Goal: Download file/media: Download file/media

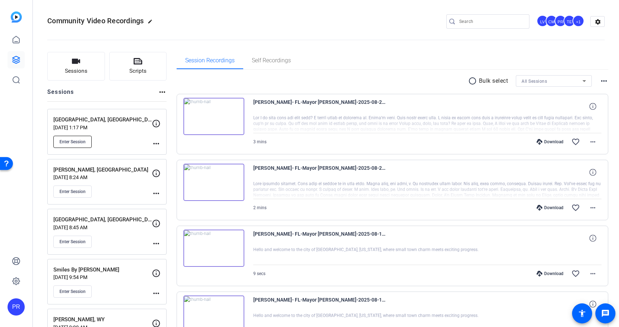
click at [76, 141] on span "Enter Session" at bounding box center [72, 142] width 26 height 6
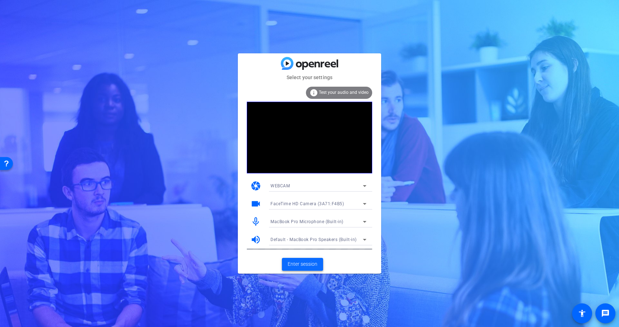
click at [309, 258] on span at bounding box center [302, 264] width 41 height 17
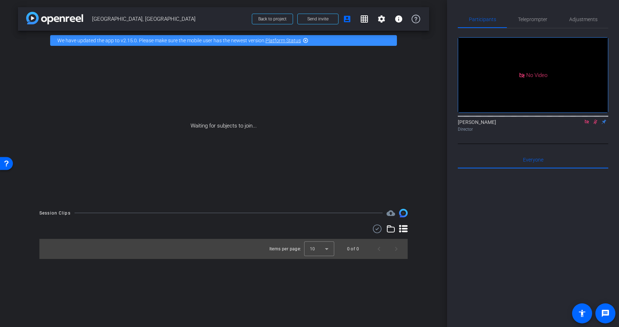
click at [587, 124] on icon at bounding box center [586, 121] width 6 height 5
click at [586, 124] on icon at bounding box center [587, 122] width 4 height 5
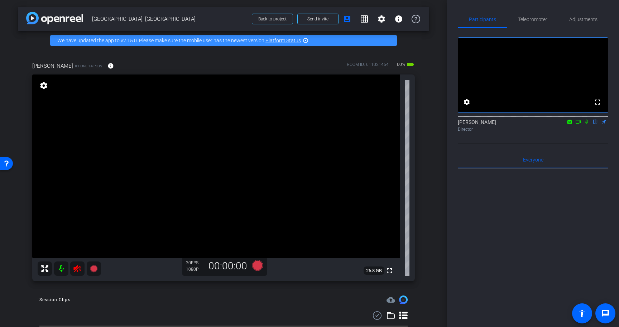
click at [79, 267] on icon at bounding box center [77, 268] width 8 height 7
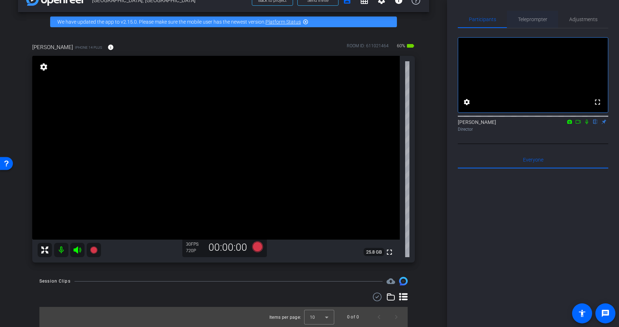
click at [535, 15] on span "Teleprompter" at bounding box center [532, 19] width 29 height 17
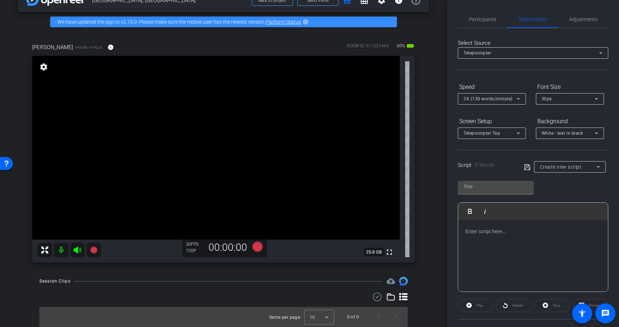
click at [506, 234] on p at bounding box center [532, 231] width 135 height 8
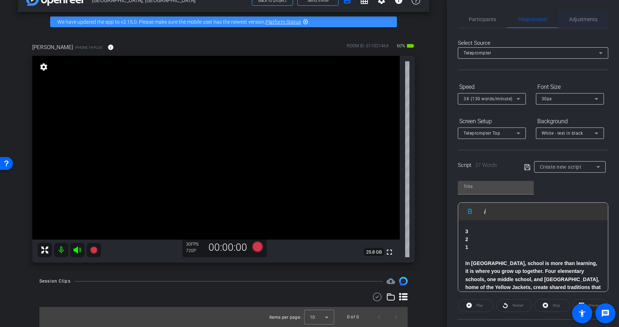
click at [574, 21] on span "Adjustments" at bounding box center [583, 19] width 28 height 5
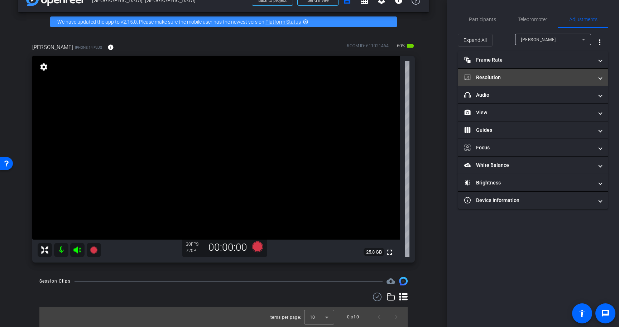
click at [509, 79] on mat-panel-title "Resolution" at bounding box center [528, 78] width 129 height 8
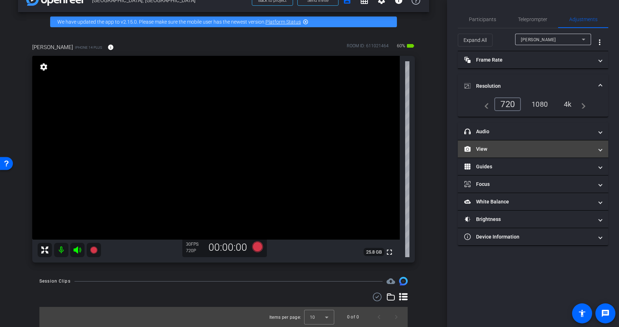
click at [501, 145] on mat-panel-title "View" at bounding box center [528, 149] width 129 height 8
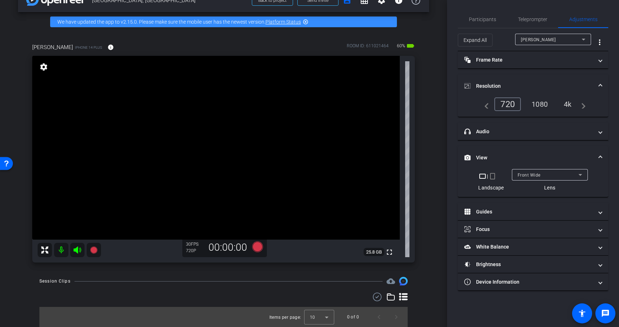
click at [493, 175] on mat-icon "crop_portrait" at bounding box center [492, 176] width 9 height 9
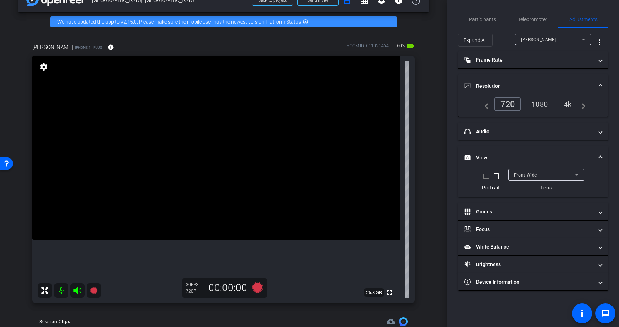
click at [568, 104] on div "4k" at bounding box center [567, 104] width 19 height 12
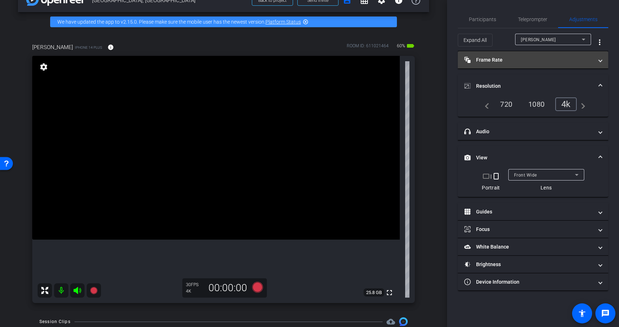
click at [549, 63] on mat-panel-title "Frame Rate Frame Rate" at bounding box center [528, 60] width 129 height 8
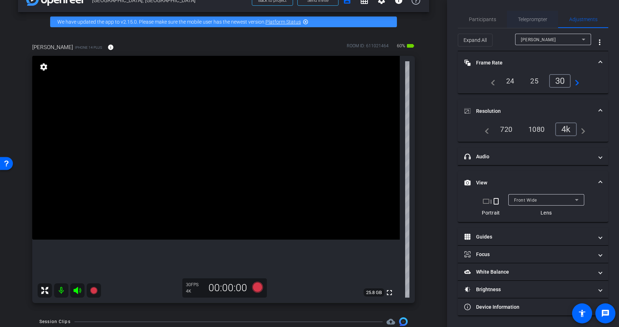
click at [538, 22] on span "Teleprompter" at bounding box center [532, 19] width 29 height 17
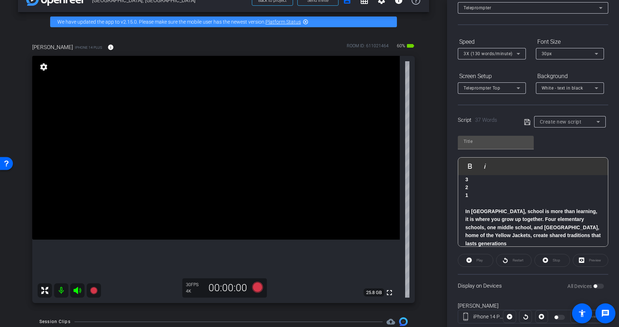
scroll to position [6, 0]
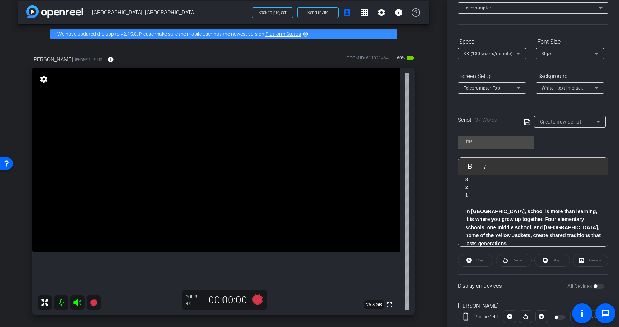
click at [108, 9] on span "Lexington, NC" at bounding box center [169, 12] width 155 height 14
click at [127, 11] on span "Lexington, NC" at bounding box center [169, 12] width 155 height 14
copy div "Lexington, NC Back to project Send invite account_box grid_on settings info"
click at [483, 140] on input "text" at bounding box center [495, 141] width 64 height 9
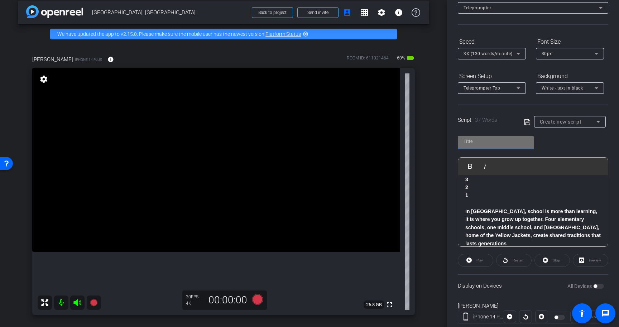
paste input "Lexington, NC"
type input "Lexington, NC"
click at [569, 139] on div "Lexington, NC Play Play from this location Play Selected Play and display the s…" at bounding box center [532, 188] width 150 height 116
click at [499, 57] on div "3X (130 words/minute)" at bounding box center [489, 53] width 53 height 9
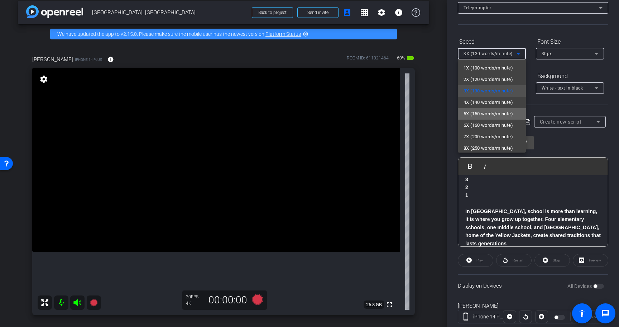
click at [499, 117] on span "5X (150 words/minute)" at bounding box center [487, 114] width 49 height 9
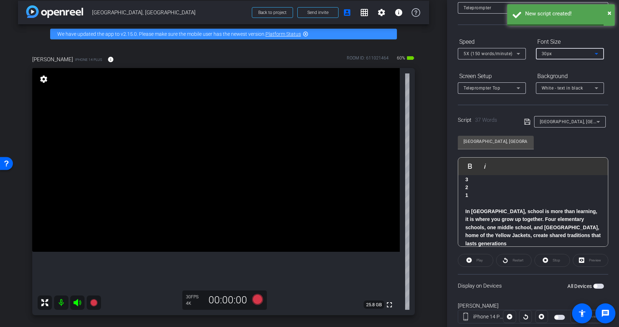
click at [556, 52] on div "30px" at bounding box center [567, 53] width 53 height 9
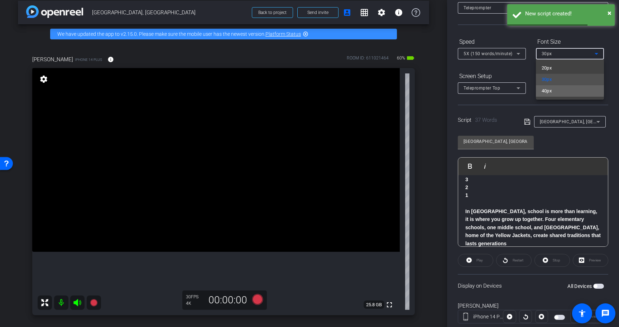
click at [555, 88] on mat-option "40px" at bounding box center [570, 90] width 68 height 11
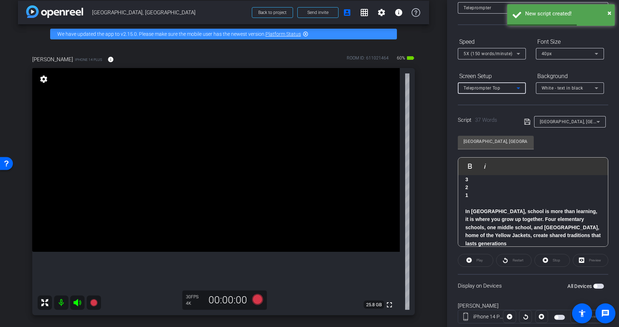
click at [520, 87] on icon at bounding box center [518, 88] width 9 height 9
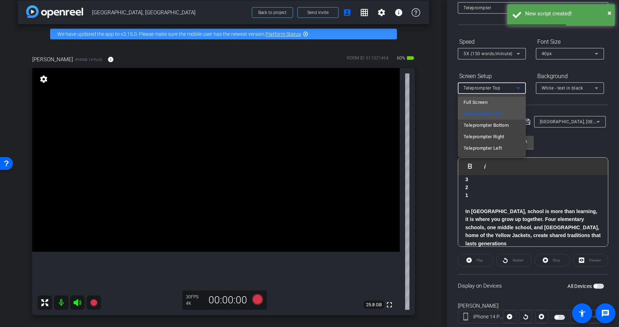
click at [517, 97] on mat-option "Full Screen" at bounding box center [491, 102] width 68 height 11
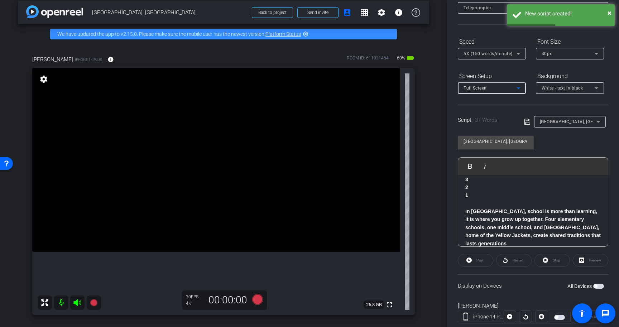
click at [563, 96] on div at bounding box center [570, 98] width 68 height 8
click at [565, 91] on div "White - text in black" at bounding box center [567, 87] width 53 height 9
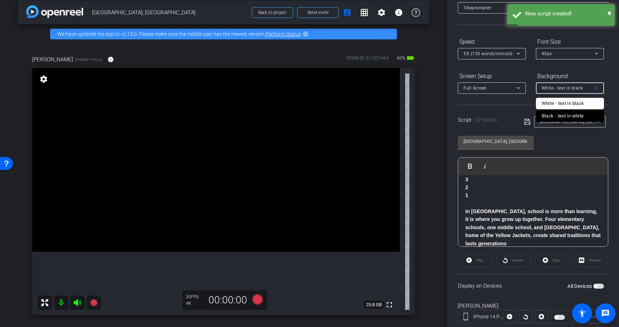
click at [565, 115] on div "Black - text in white" at bounding box center [562, 116] width 42 height 9
click at [568, 144] on div "Lexington, NC Play Play from this location Play Selected Play and display the s…" at bounding box center [532, 188] width 150 height 116
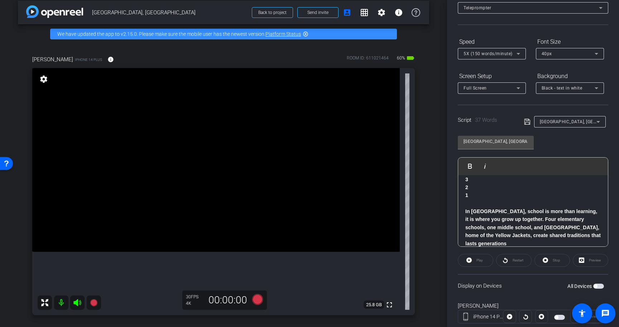
scroll to position [64, 0]
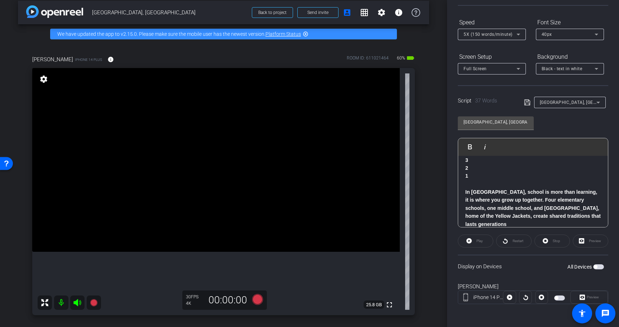
click at [597, 266] on span "button" at bounding box center [595, 267] width 4 height 4
click at [527, 103] on icon at bounding box center [527, 102] width 6 height 9
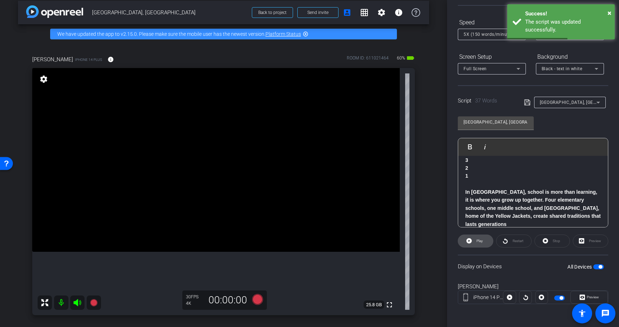
click at [476, 240] on span "Play" at bounding box center [479, 241] width 6 height 4
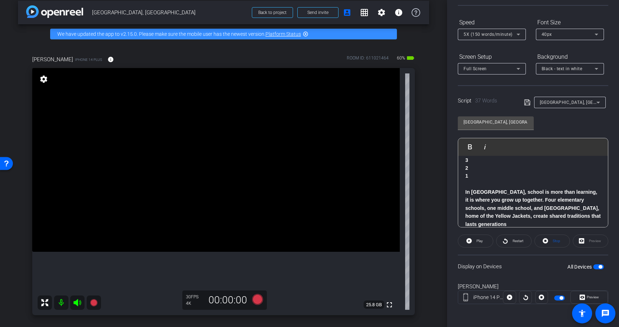
click at [598, 267] on span "button" at bounding box center [600, 267] width 4 height 4
click at [593, 217] on strong "In Lexington, school is more than learning, it is where you grow up together. F…" at bounding box center [532, 208] width 135 height 38
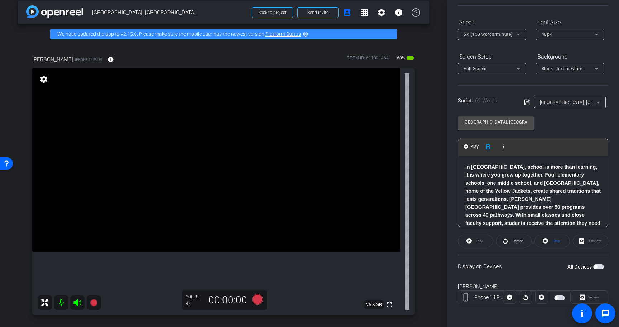
scroll to position [48, 0]
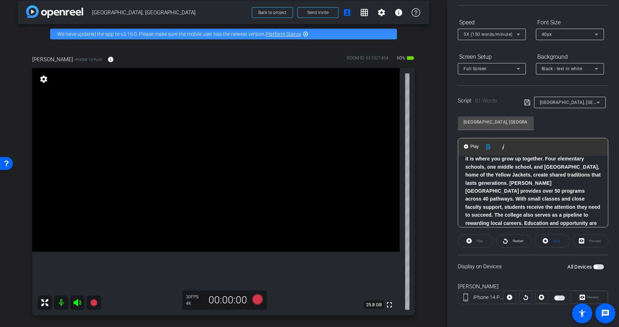
click at [527, 101] on icon at bounding box center [527, 102] width 6 height 9
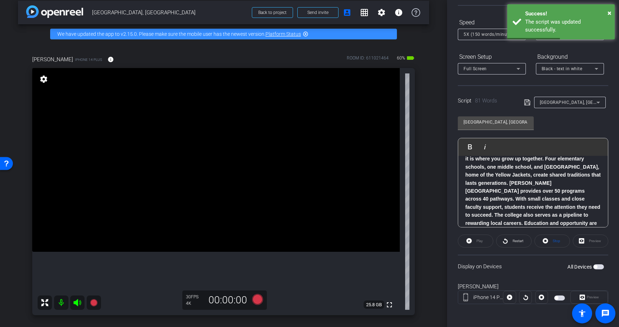
click at [600, 266] on span "button" at bounding box center [598, 266] width 11 height 5
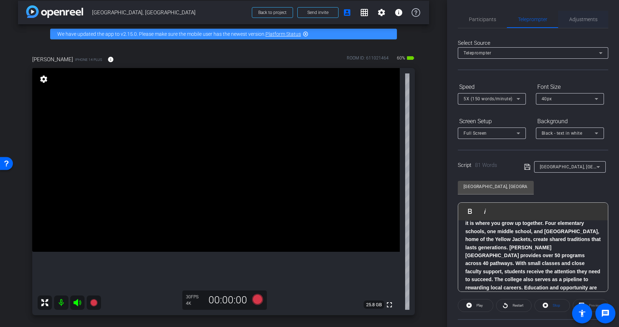
click at [594, 17] on span "Adjustments" at bounding box center [583, 19] width 28 height 5
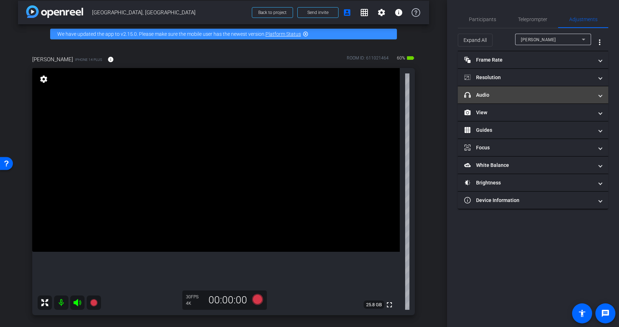
click at [509, 96] on mat-panel-title "headphone icon Audio" at bounding box center [528, 95] width 129 height 8
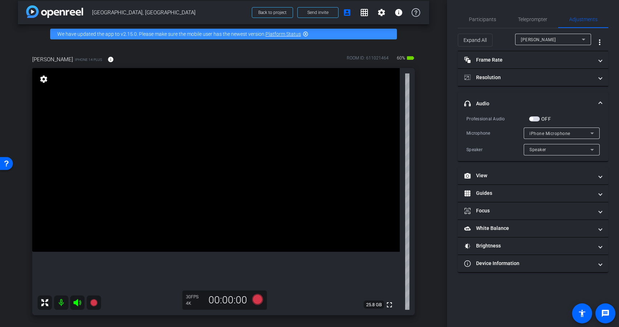
click at [538, 117] on span "button" at bounding box center [534, 118] width 11 height 5
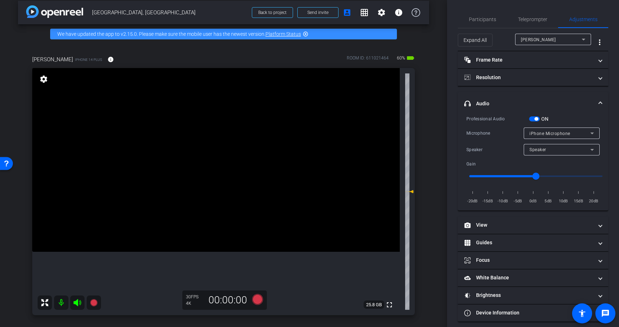
click at [562, 132] on span "iPhone Microphone" at bounding box center [549, 133] width 41 height 5
click at [562, 132] on div at bounding box center [309, 163] width 619 height 327
click at [534, 19] on span "Teleprompter" at bounding box center [532, 19] width 29 height 5
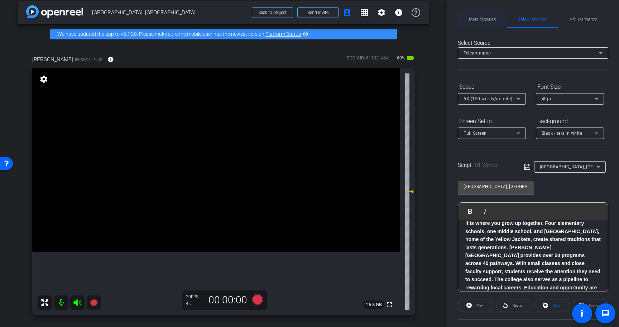
click at [483, 23] on span "Participants" at bounding box center [482, 19] width 27 height 17
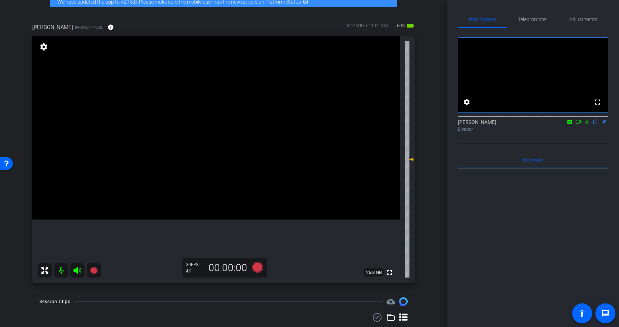
scroll to position [43, 0]
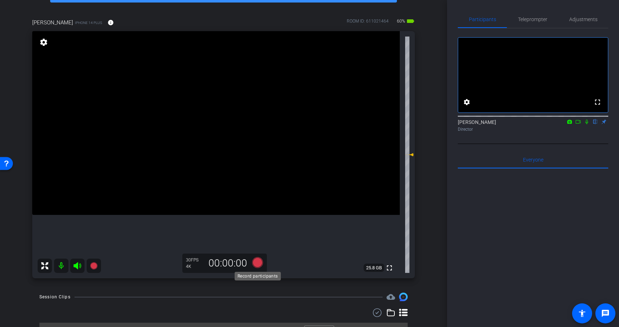
click at [260, 266] on icon at bounding box center [257, 262] width 11 height 11
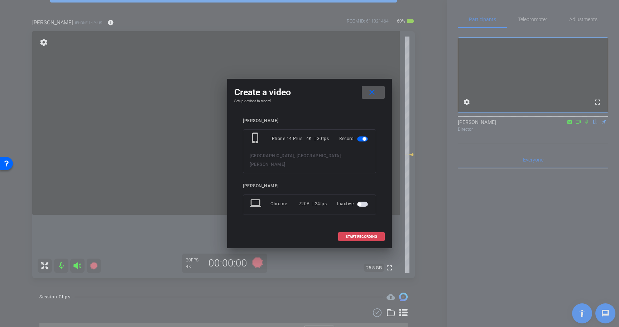
click at [360, 235] on span "START RECORDING" at bounding box center [361, 237] width 32 height 4
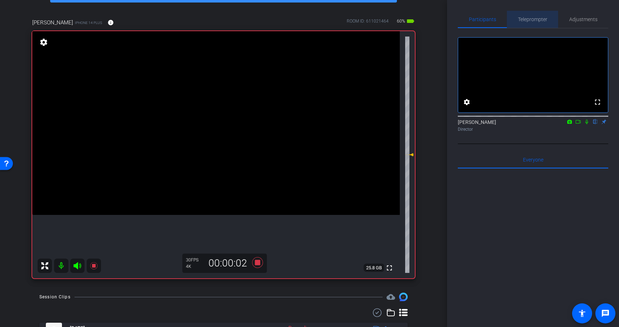
click at [533, 18] on span "Teleprompter" at bounding box center [532, 19] width 29 height 5
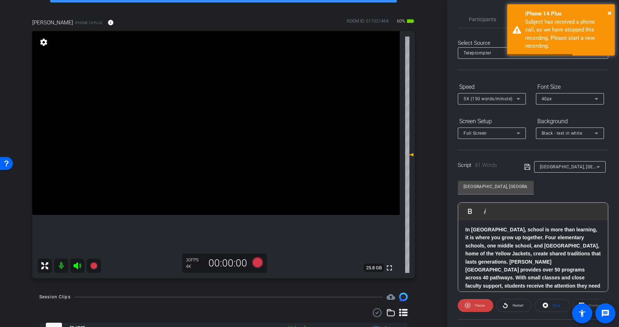
scroll to position [26, 0]
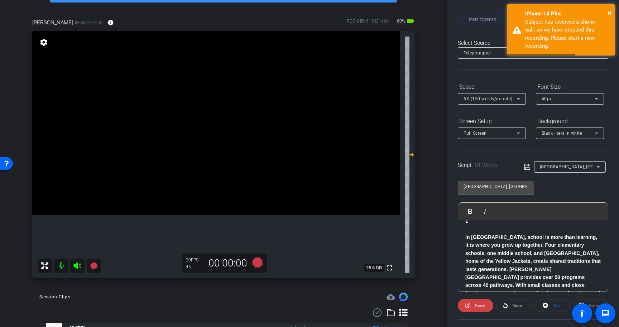
click at [486, 25] on span "Participants" at bounding box center [482, 19] width 27 height 17
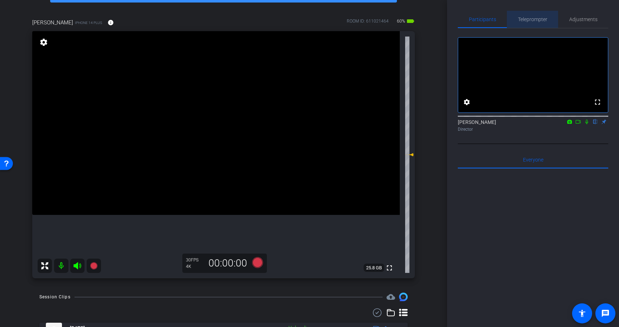
click at [537, 17] on span "Teleprompter" at bounding box center [532, 19] width 29 height 5
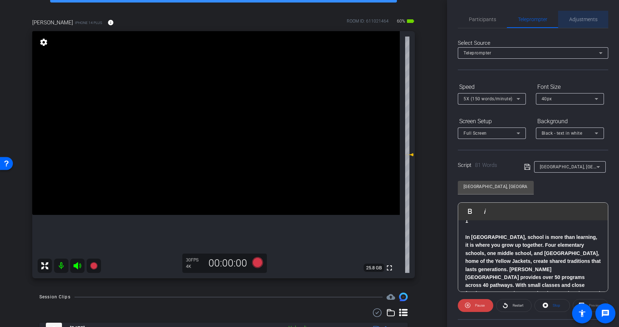
click at [581, 17] on span "Adjustments" at bounding box center [583, 19] width 28 height 5
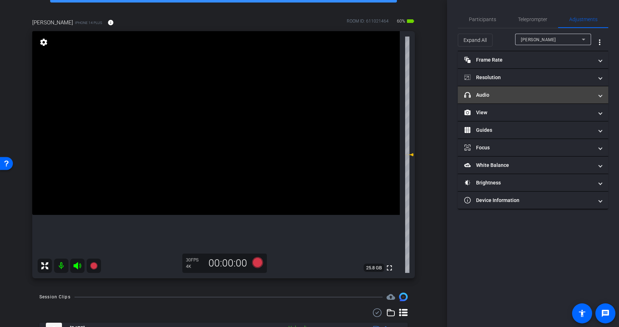
click at [558, 90] on mat-expansion-panel-header "headphone icon Audio" at bounding box center [532, 94] width 150 height 17
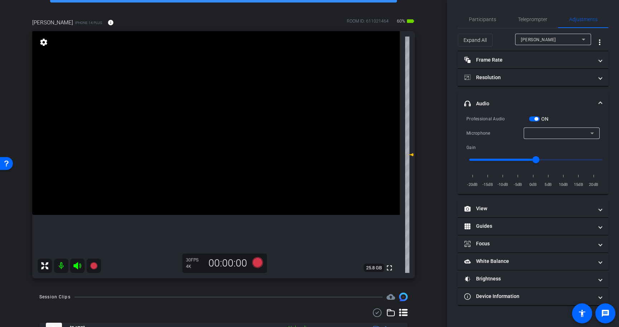
click at [537, 118] on span "button" at bounding box center [536, 119] width 4 height 4
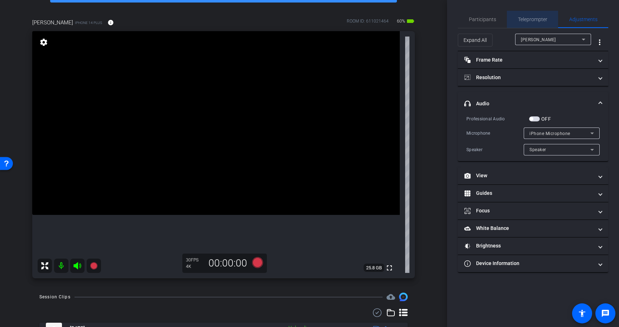
click at [529, 15] on span "Teleprompter" at bounding box center [532, 19] width 29 height 17
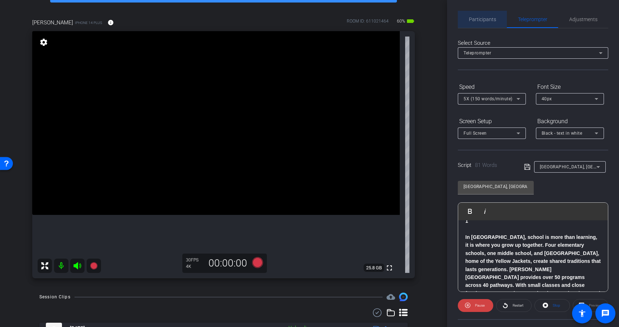
click at [486, 17] on span "Participants" at bounding box center [482, 19] width 27 height 5
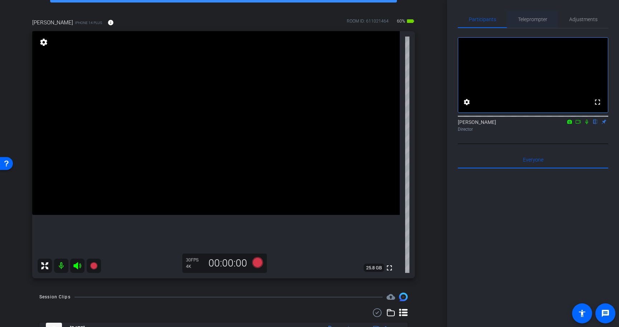
click at [536, 22] on span "Teleprompter" at bounding box center [532, 19] width 29 height 5
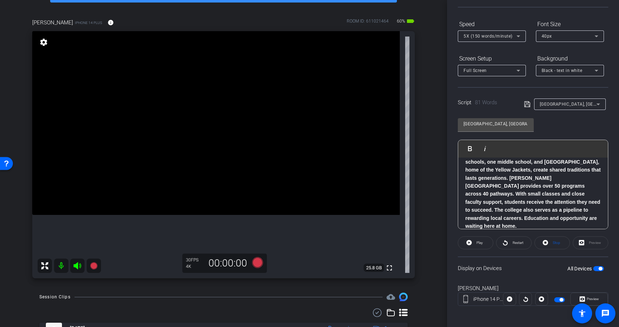
scroll to position [64, 0]
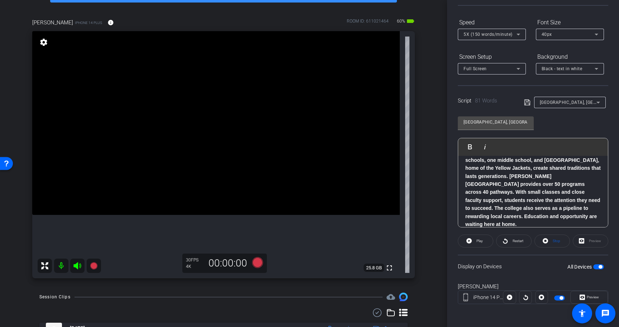
click at [599, 266] on span "button" at bounding box center [600, 267] width 4 height 4
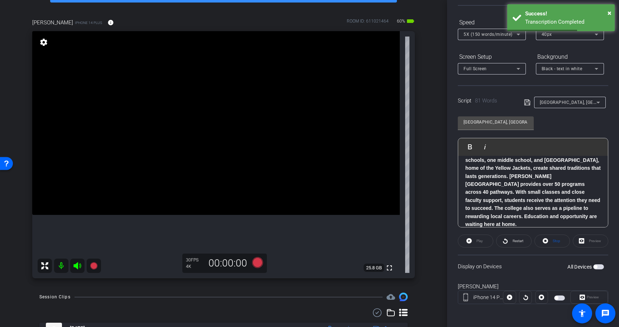
click at [599, 266] on span "button" at bounding box center [598, 266] width 11 height 5
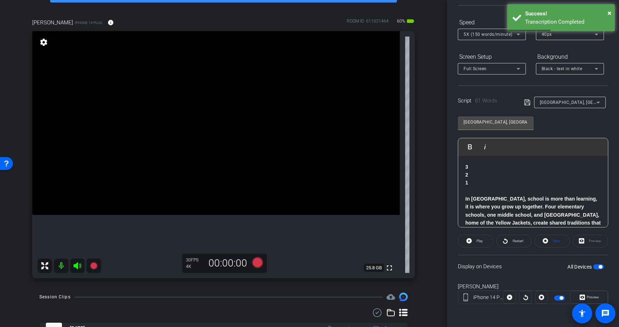
scroll to position [0, 0]
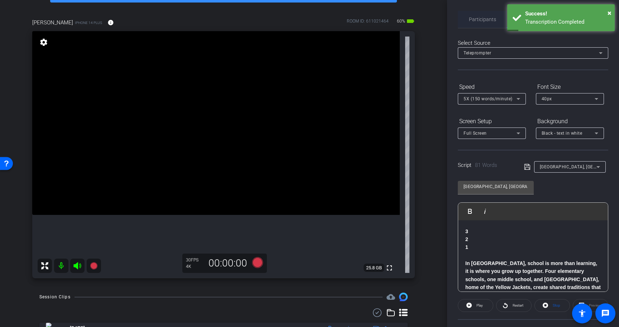
click at [480, 27] on span "Participants" at bounding box center [482, 19] width 27 height 17
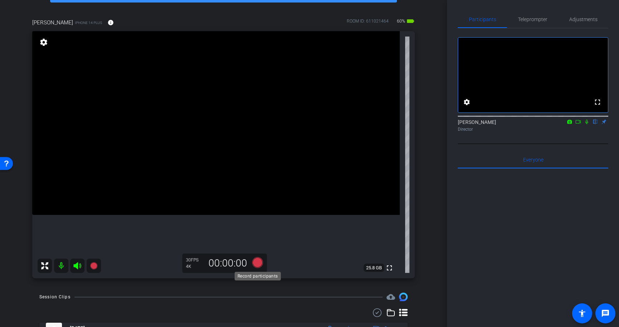
click at [257, 259] on icon at bounding box center [257, 262] width 11 height 11
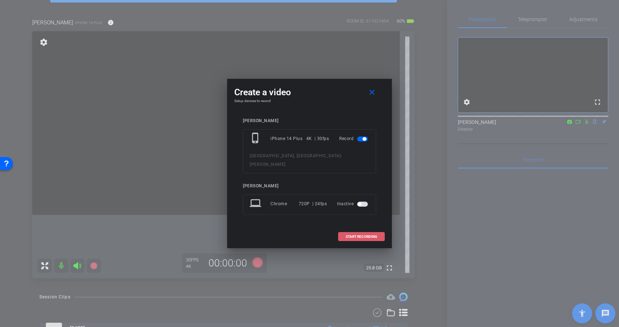
click at [367, 235] on span "START RECORDING" at bounding box center [361, 237] width 32 height 4
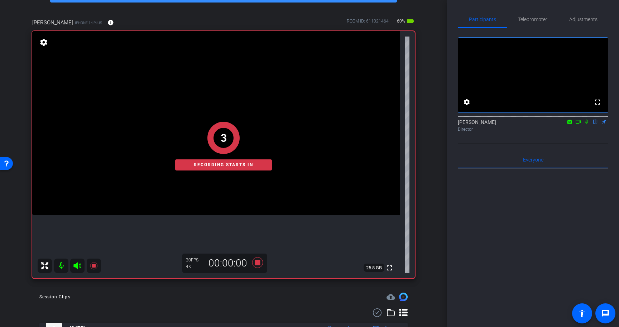
click at [586, 124] on icon at bounding box center [586, 121] width 6 height 5
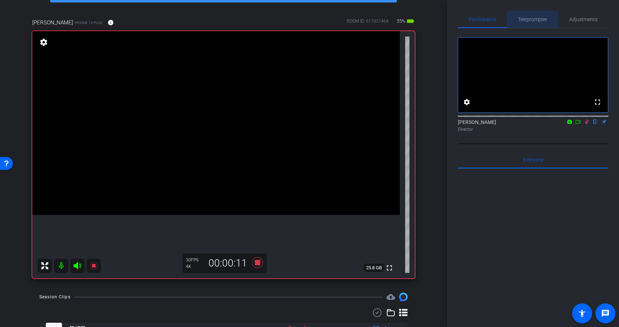
click at [532, 23] on span "Teleprompter" at bounding box center [532, 19] width 29 height 17
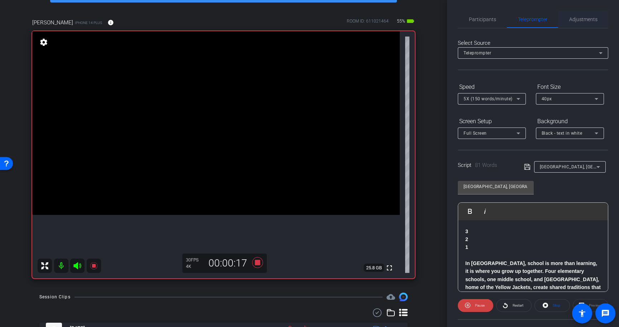
click at [572, 18] on span "Adjustments" at bounding box center [583, 19] width 28 height 5
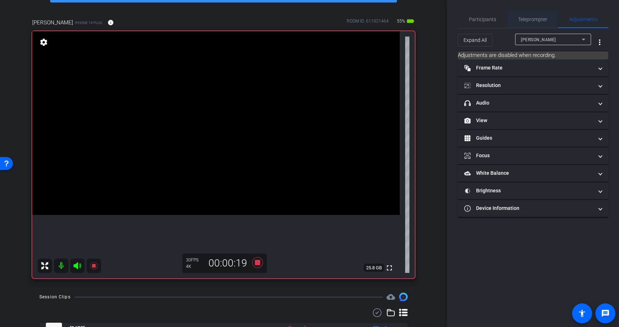
click at [543, 18] on span "Teleprompter" at bounding box center [532, 19] width 29 height 5
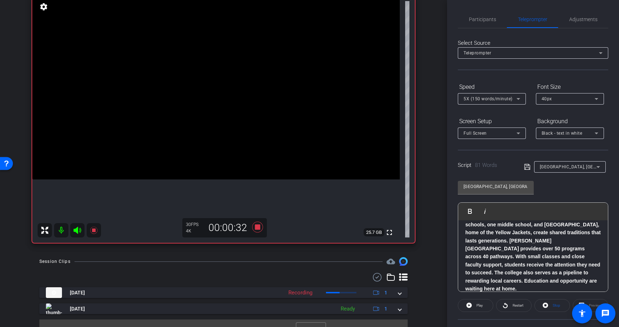
scroll to position [79, 0]
click at [258, 225] on icon at bounding box center [257, 226] width 11 height 11
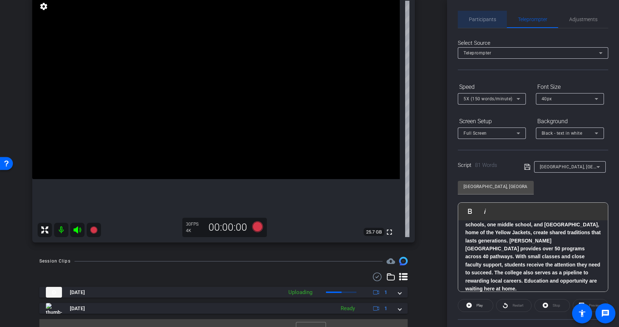
click at [486, 24] on span "Participants" at bounding box center [482, 19] width 27 height 17
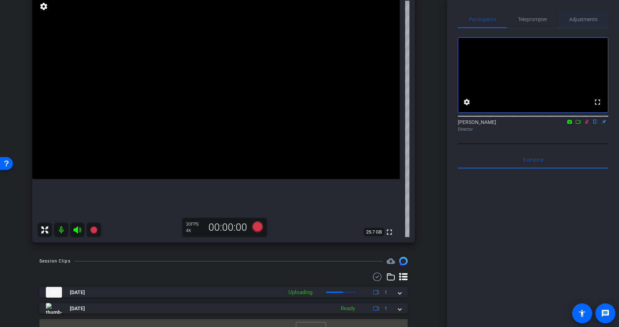
click at [575, 17] on span "Adjustments" at bounding box center [583, 19] width 28 height 5
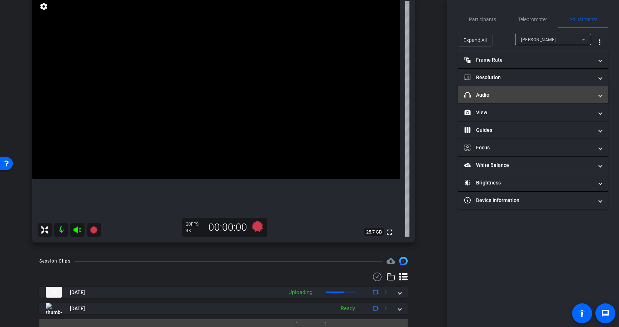
click at [531, 89] on mat-expansion-panel-header "headphone icon Audio" at bounding box center [532, 94] width 150 height 17
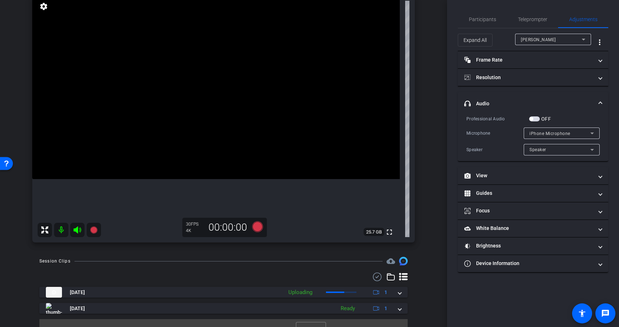
click at [531, 118] on span "button" at bounding box center [531, 119] width 4 height 4
click at [528, 16] on span "Teleprompter" at bounding box center [532, 19] width 29 height 17
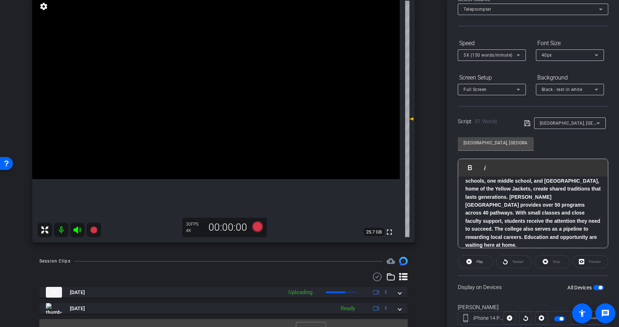
scroll to position [62, 0]
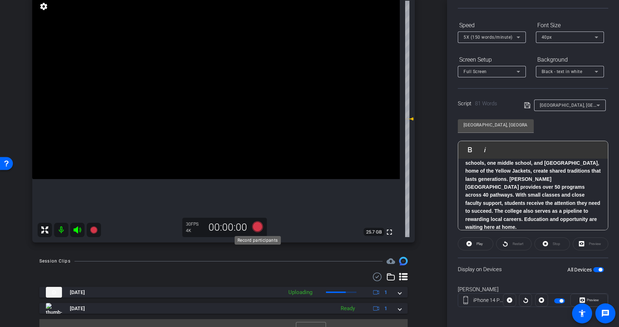
click at [256, 227] on icon at bounding box center [257, 226] width 11 height 11
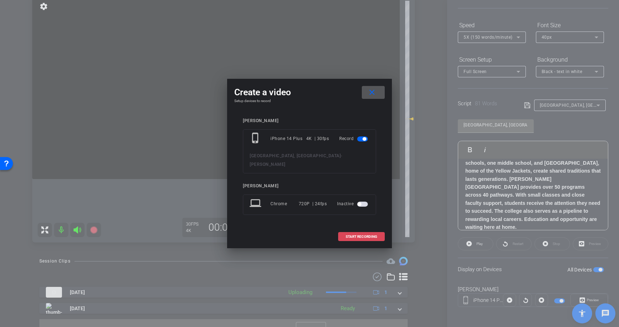
click at [359, 235] on span "START RECORDING" at bounding box center [361, 237] width 32 height 4
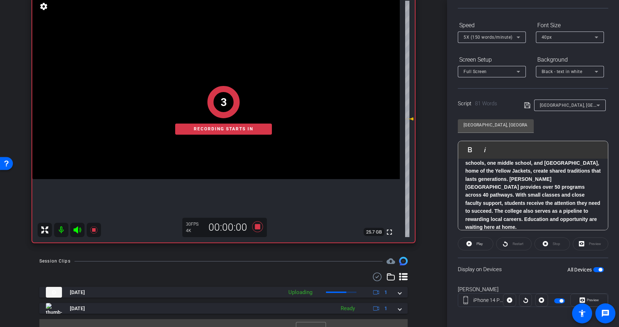
scroll to position [0, 0]
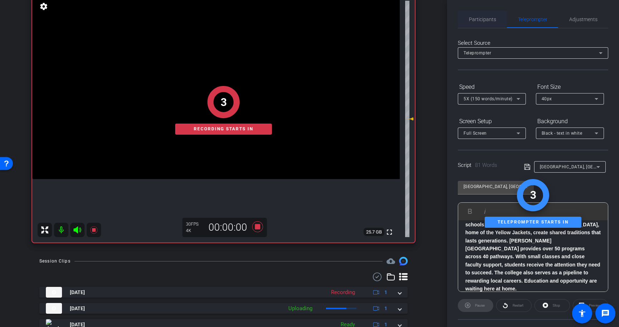
click at [479, 19] on span "Participants" at bounding box center [482, 19] width 27 height 5
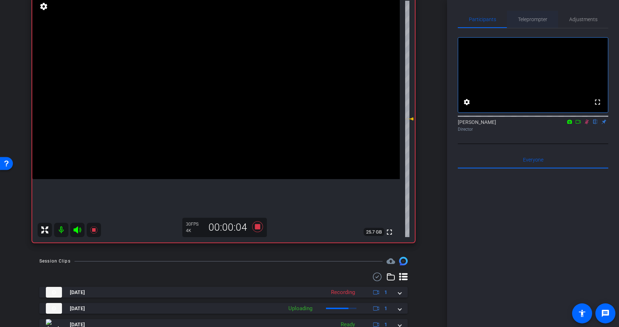
click at [533, 18] on span "Teleprompter" at bounding box center [532, 19] width 29 height 5
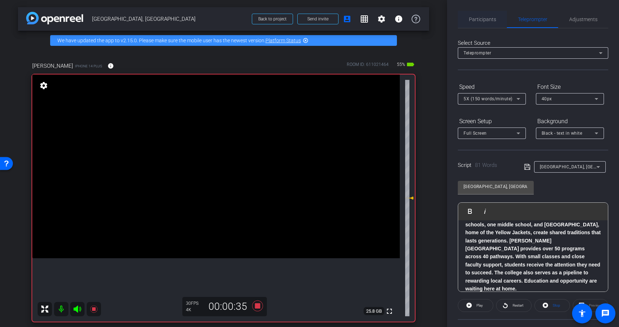
click at [473, 22] on span "Participants" at bounding box center [482, 19] width 27 height 17
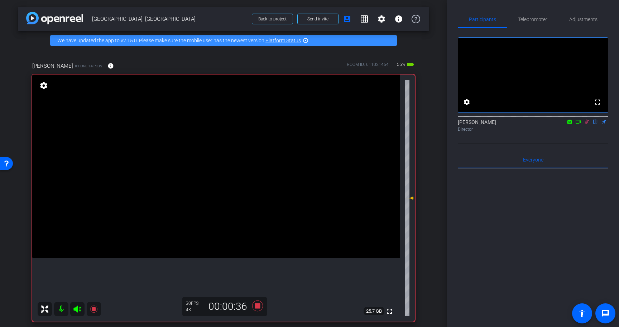
click at [590, 125] on mat-icon at bounding box center [586, 121] width 9 height 6
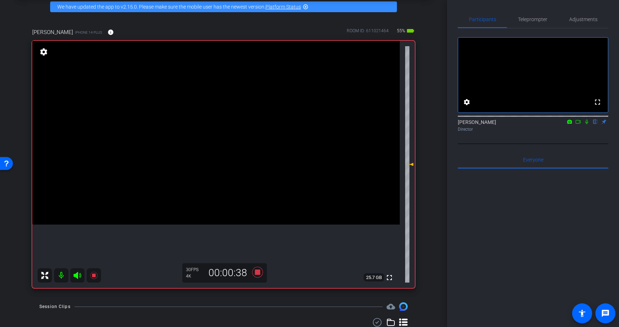
scroll to position [35, 0]
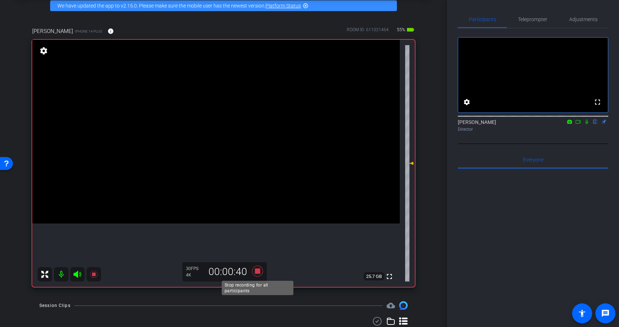
click at [258, 270] on icon at bounding box center [257, 271] width 11 height 11
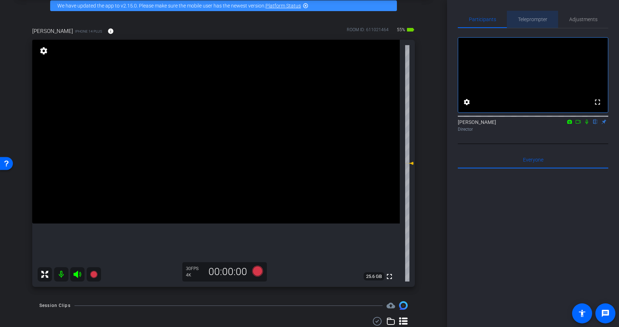
click at [532, 20] on span "Teleprompter" at bounding box center [532, 19] width 29 height 5
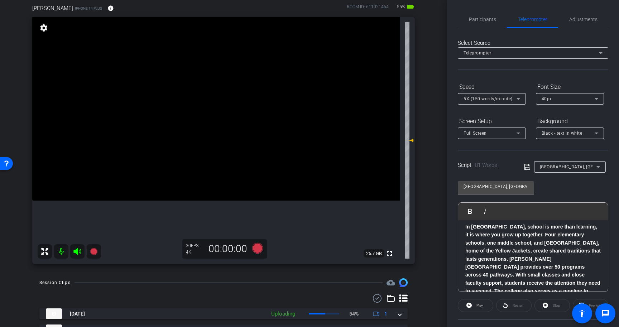
scroll to position [64, 0]
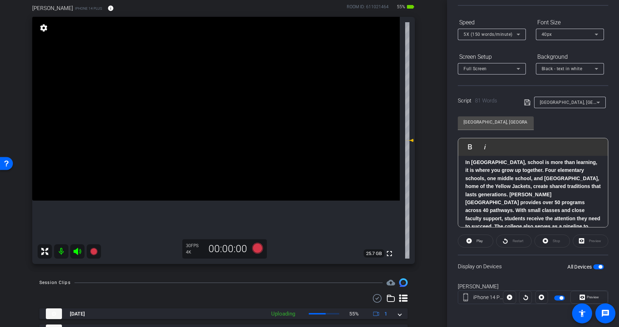
click at [597, 263] on div "All Devices" at bounding box center [585, 266] width 37 height 7
click at [597, 265] on span "button" at bounding box center [598, 266] width 11 height 5
click at [597, 266] on span "button" at bounding box center [598, 266] width 11 height 5
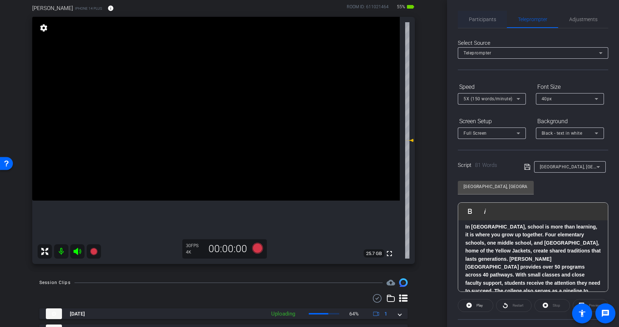
click at [493, 25] on span "Participants" at bounding box center [482, 19] width 27 height 17
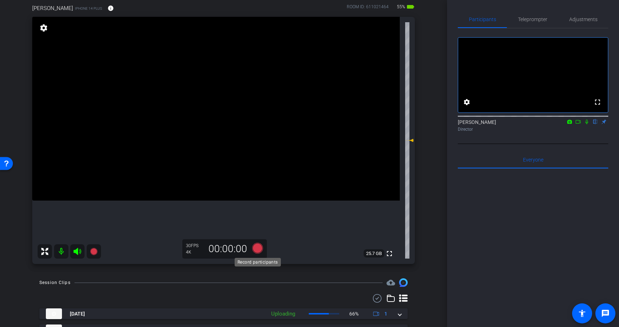
click at [259, 248] on icon at bounding box center [257, 248] width 11 height 11
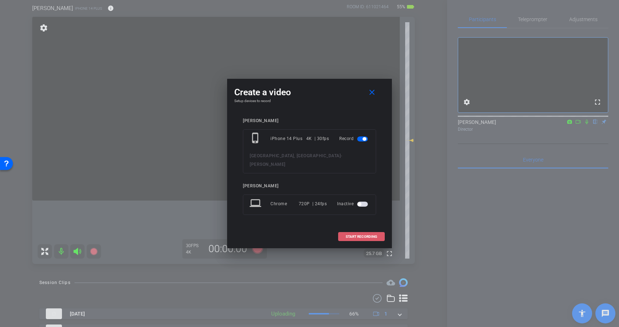
click at [369, 235] on span "START RECORDING" at bounding box center [361, 237] width 32 height 4
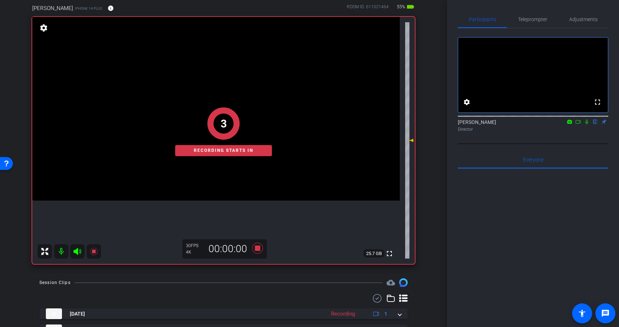
click at [587, 124] on icon at bounding box center [586, 121] width 6 height 5
click at [529, 19] on span "Teleprompter" at bounding box center [532, 19] width 29 height 5
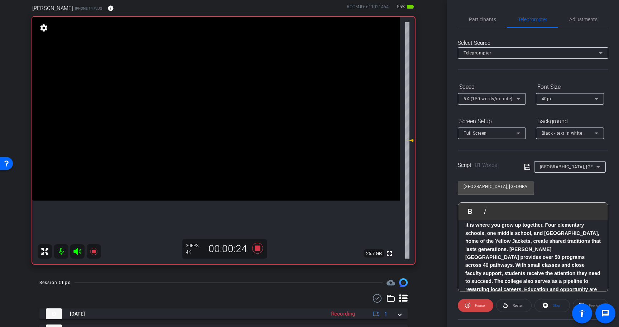
scroll to position [55, 0]
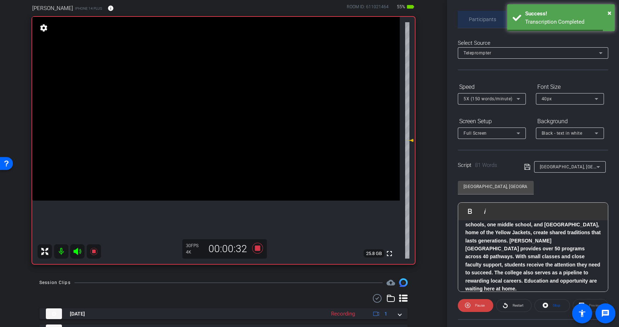
click at [484, 12] on span "Participants" at bounding box center [482, 19] width 27 height 17
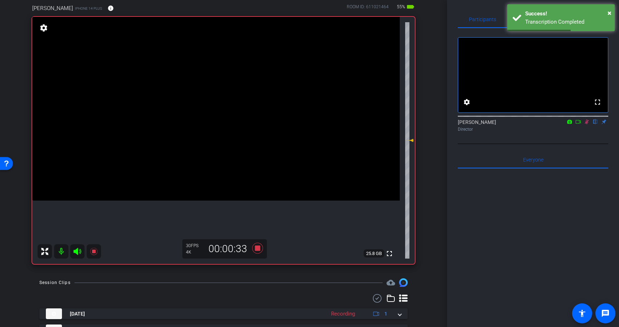
click at [586, 124] on icon at bounding box center [586, 121] width 6 height 5
click at [258, 248] on icon at bounding box center [257, 248] width 11 height 11
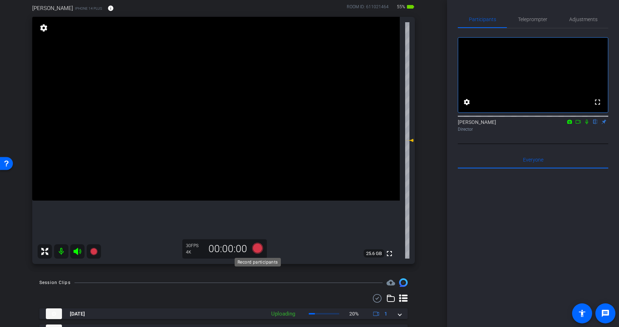
click at [257, 247] on icon at bounding box center [257, 248] width 11 height 11
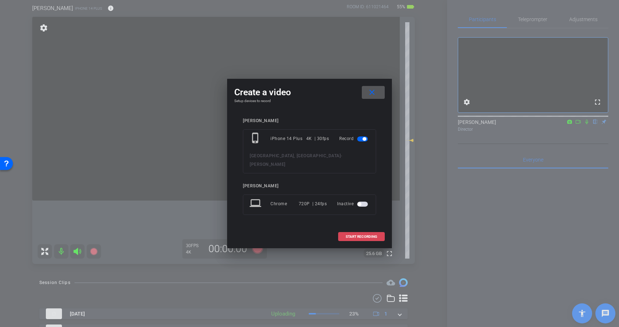
click at [359, 235] on span "START RECORDING" at bounding box center [361, 237] width 32 height 4
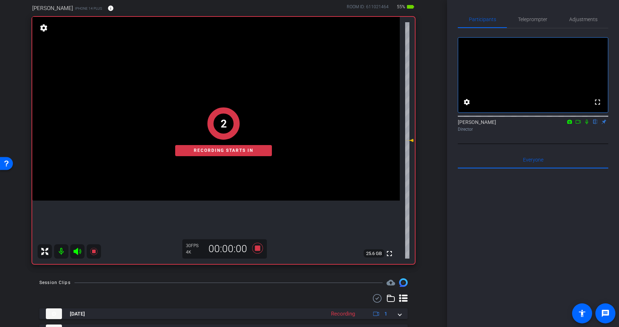
click at [586, 124] on icon at bounding box center [586, 121] width 6 height 5
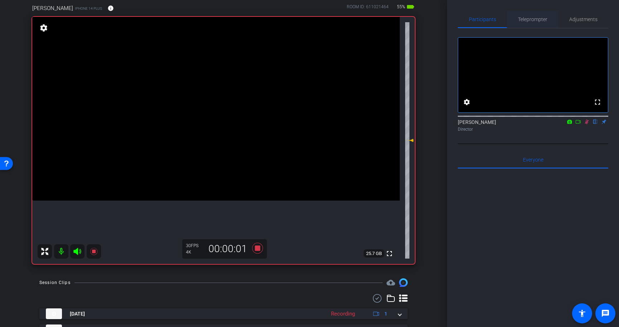
click at [543, 23] on span "Teleprompter" at bounding box center [532, 19] width 29 height 17
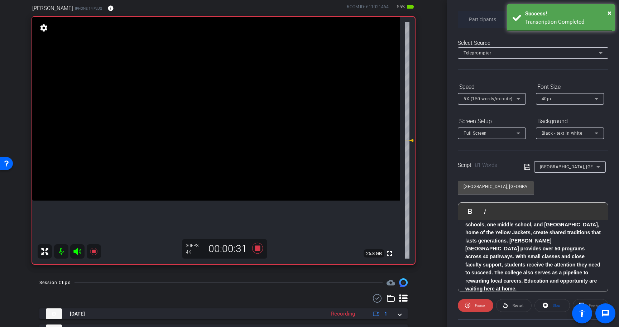
click at [485, 19] on span "Participants" at bounding box center [482, 19] width 27 height 5
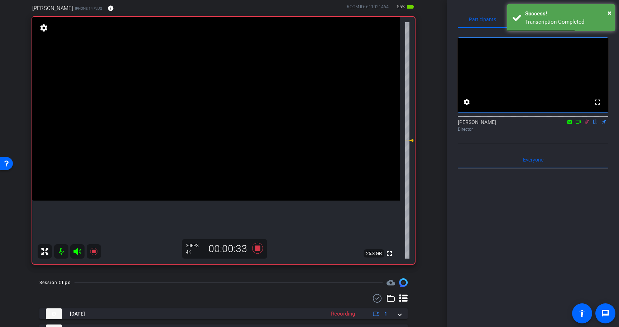
click at [588, 124] on icon at bounding box center [586, 121] width 6 height 5
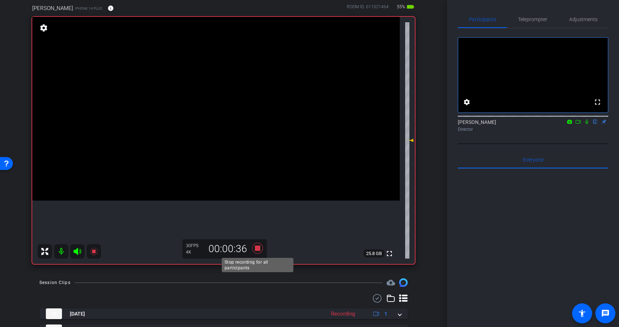
click at [260, 247] on icon at bounding box center [257, 248] width 11 height 11
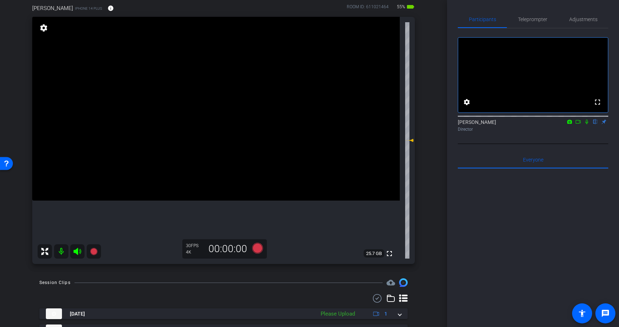
scroll to position [64, 0]
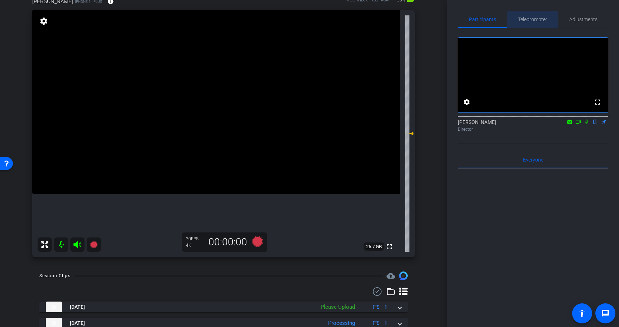
click at [535, 25] on span "Teleprompter" at bounding box center [532, 19] width 29 height 17
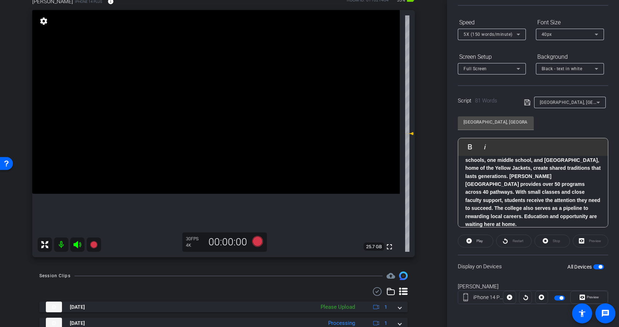
click at [596, 267] on span "button" at bounding box center [598, 266] width 11 height 5
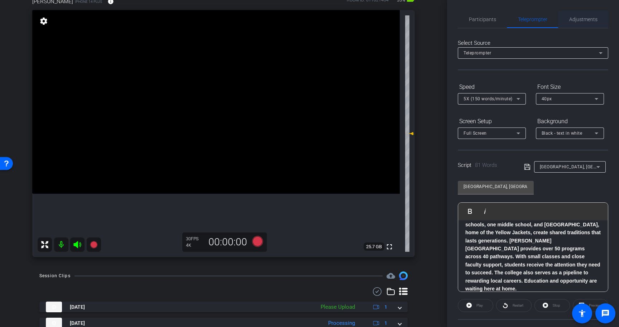
click at [572, 20] on span "Adjustments" at bounding box center [583, 19] width 28 height 5
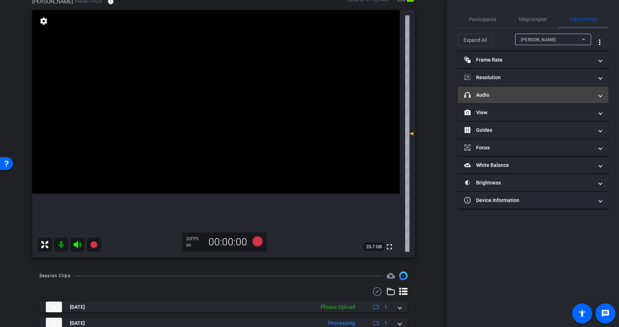
click at [516, 95] on mat-panel-title "headphone icon Audio" at bounding box center [528, 95] width 129 height 8
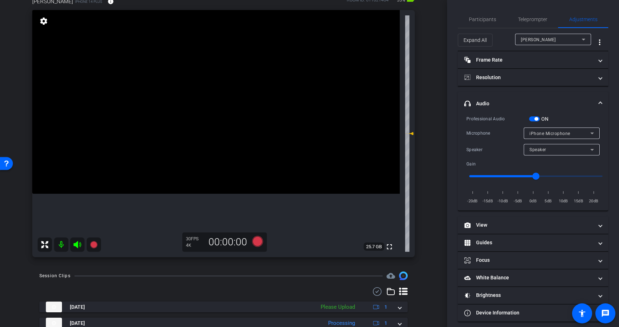
click at [535, 117] on span "button" at bounding box center [536, 119] width 4 height 4
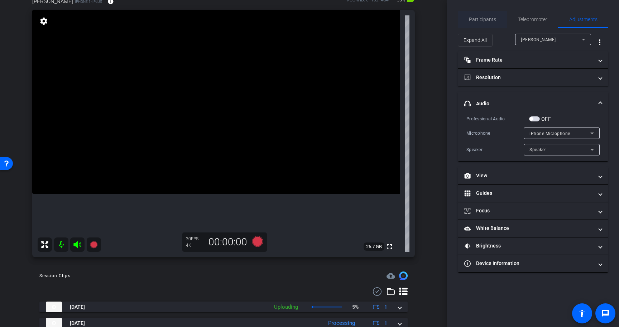
click at [497, 18] on div "Participants" at bounding box center [481, 19] width 49 height 17
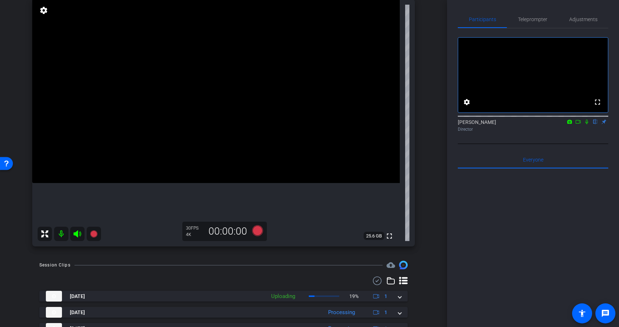
scroll to position [61, 0]
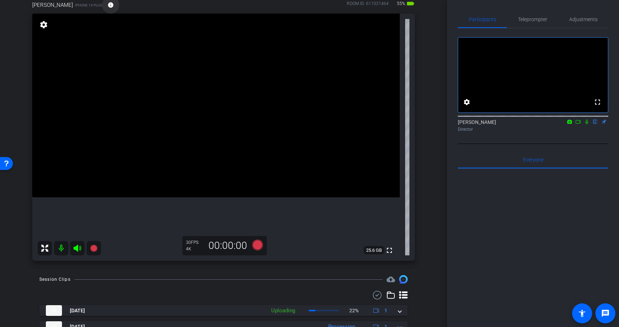
click at [109, 7] on mat-icon "info" at bounding box center [110, 5] width 6 height 6
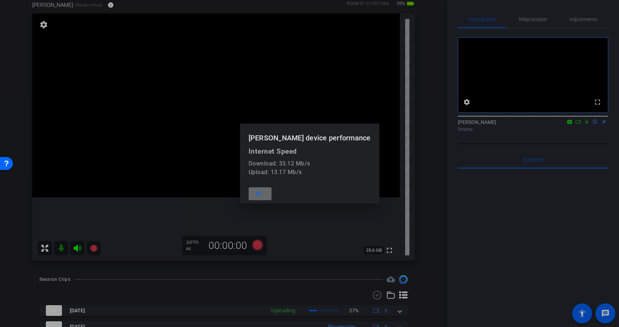
click at [260, 191] on mat-icon "close" at bounding box center [258, 193] width 9 height 9
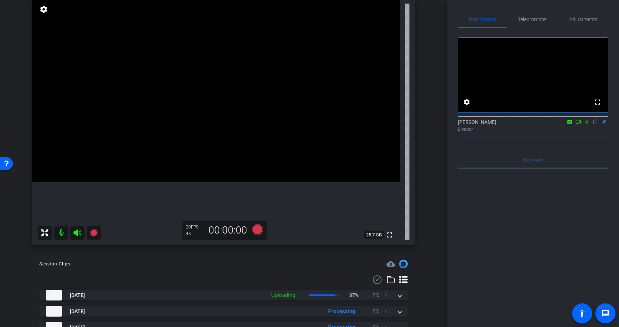
scroll to position [0, 0]
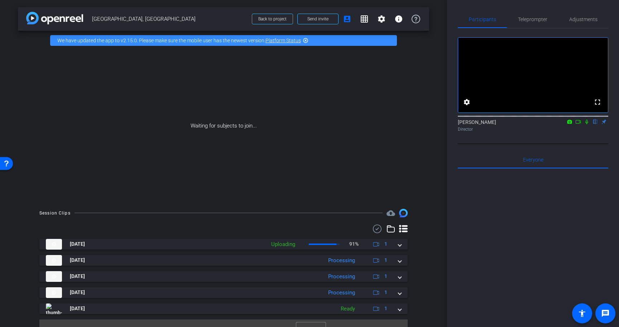
click at [577, 124] on icon at bounding box center [578, 121] width 6 height 5
click at [597, 124] on icon at bounding box center [595, 121] width 6 height 5
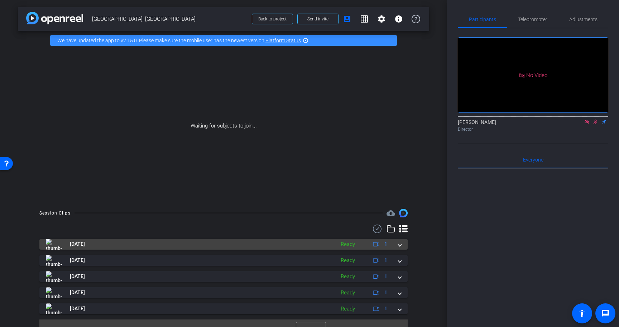
click at [399, 244] on span at bounding box center [399, 244] width 3 height 8
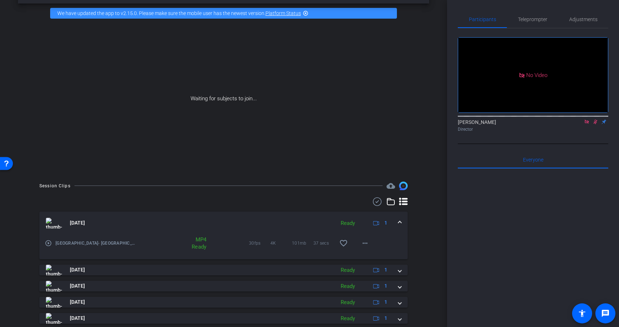
scroll to position [49, 0]
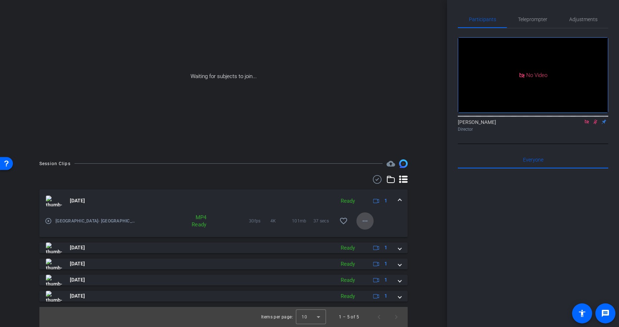
click at [368, 222] on mat-icon "more_horiz" at bounding box center [364, 221] width 9 height 9
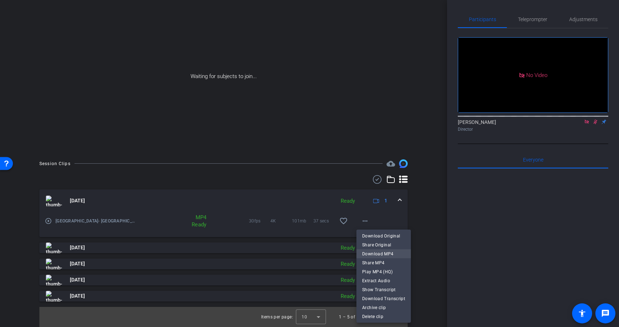
click at [377, 256] on span "Download MP4" at bounding box center [383, 254] width 43 height 9
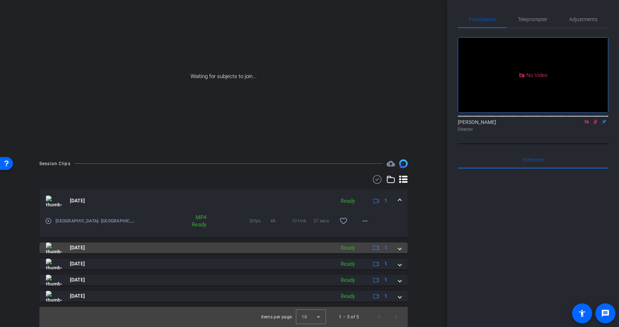
click at [399, 247] on span at bounding box center [399, 248] width 3 height 8
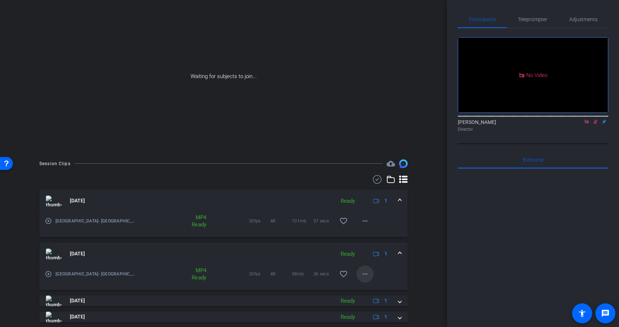
click at [364, 273] on mat-icon "more_horiz" at bounding box center [364, 274] width 9 height 9
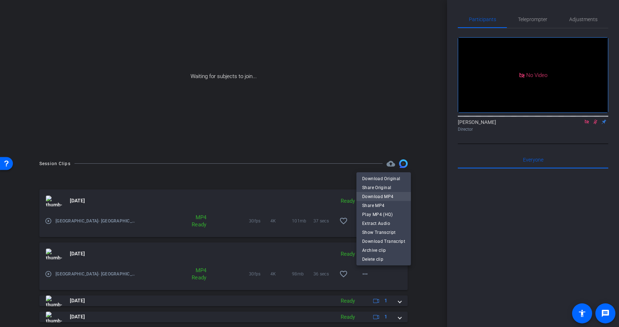
click at [384, 196] on span "Download MP4" at bounding box center [383, 196] width 43 height 9
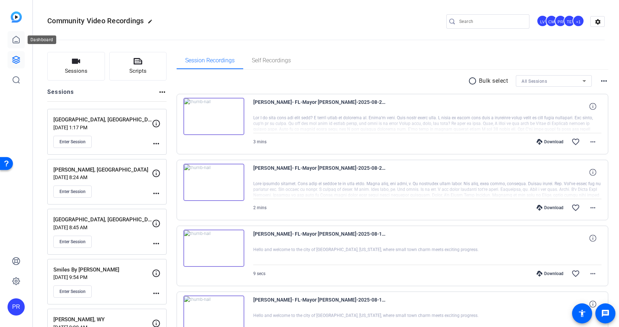
click at [15, 39] on icon at bounding box center [16, 39] width 9 height 9
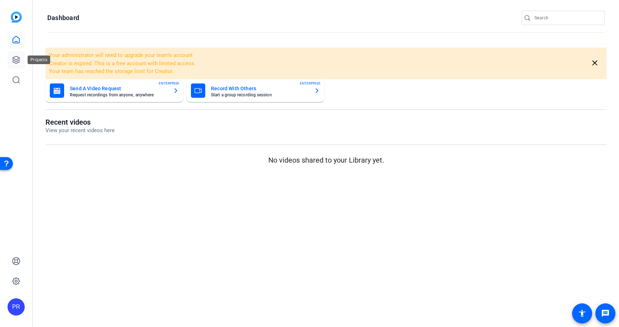
click at [19, 61] on icon at bounding box center [16, 59] width 9 height 9
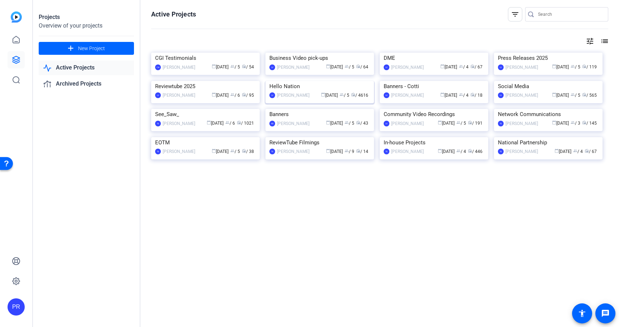
click at [303, 81] on img at bounding box center [319, 81] width 108 height 0
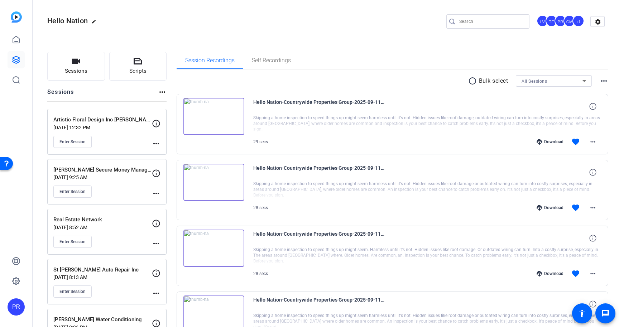
click at [132, 181] on div "Carey Secure Money Management & Financial Services Sep 11, 2025 @ 9:25 AM Enter…" at bounding box center [102, 182] width 98 height 32
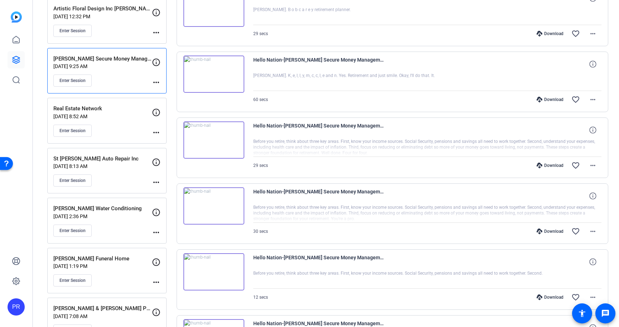
scroll to position [117, 0]
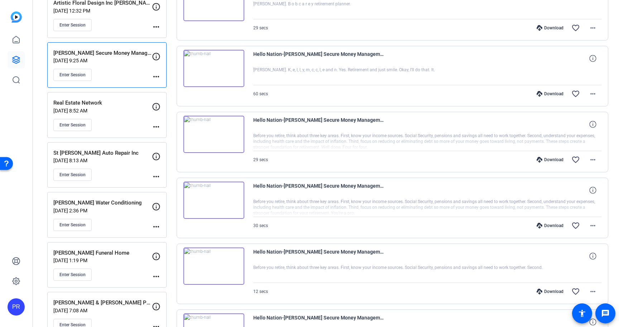
click at [117, 253] on p "Ruland Funeral Home" at bounding box center [102, 253] width 98 height 8
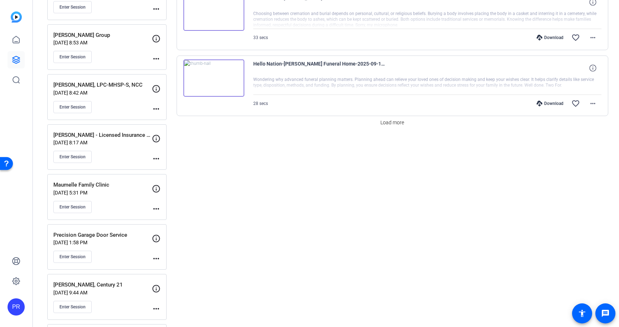
scroll to position [638, 0]
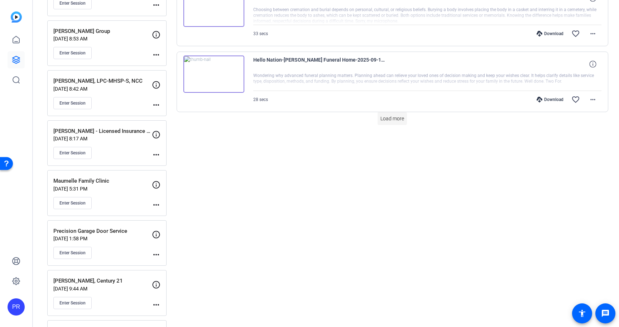
click at [396, 115] on span "Load more" at bounding box center [392, 119] width 24 height 8
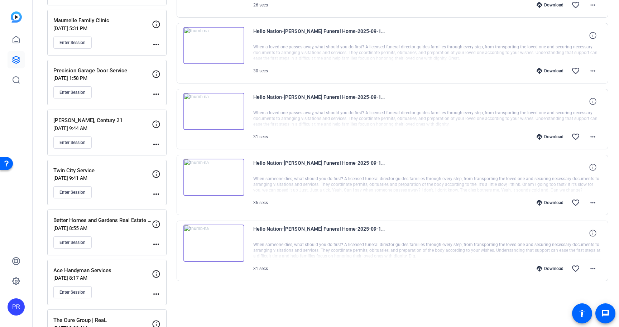
scroll to position [931, 0]
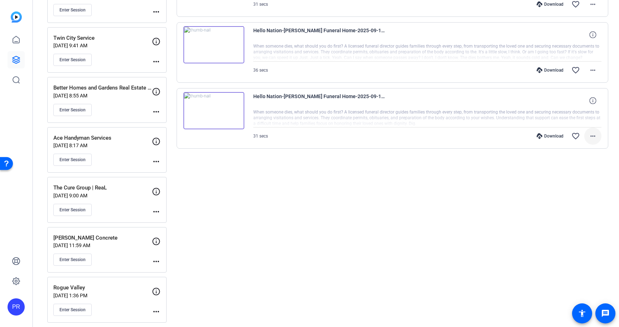
click at [590, 135] on mat-icon "more_horiz" at bounding box center [592, 136] width 9 height 9
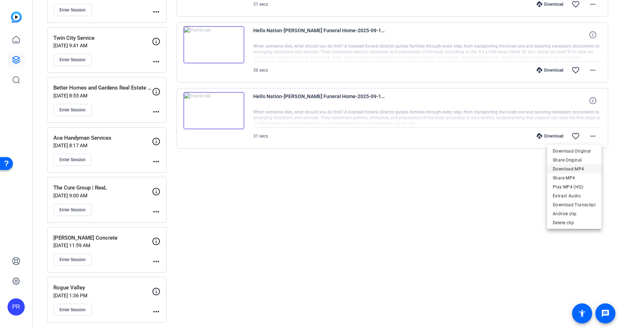
click at [578, 167] on span "Download MP4" at bounding box center [573, 169] width 43 height 9
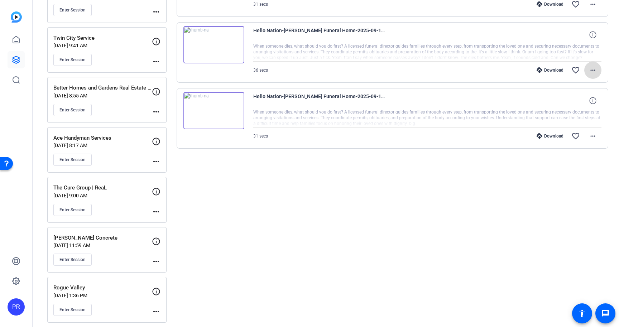
click at [594, 65] on span at bounding box center [592, 70] width 17 height 17
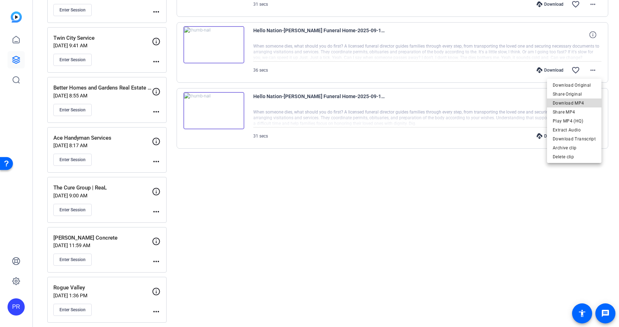
click at [584, 103] on span "Download MP4" at bounding box center [573, 103] width 43 height 9
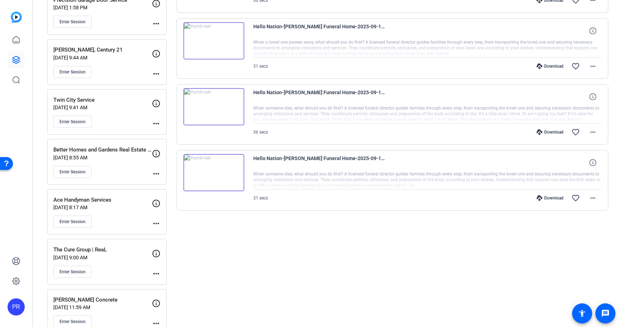
scroll to position [847, 0]
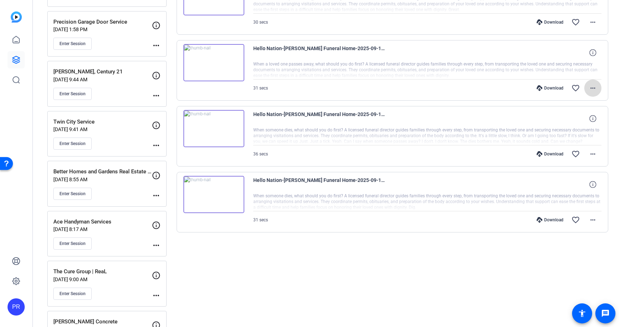
click at [591, 88] on mat-icon "more_horiz" at bounding box center [592, 88] width 9 height 9
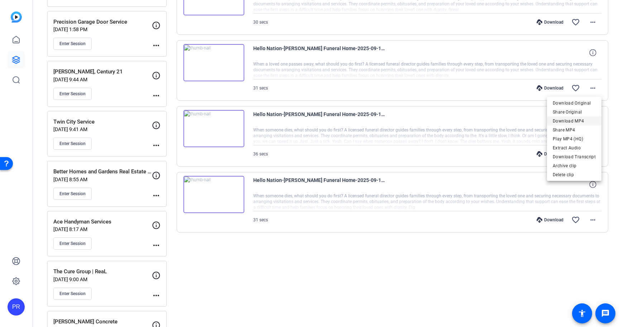
click at [579, 120] on span "Download MP4" at bounding box center [573, 121] width 43 height 9
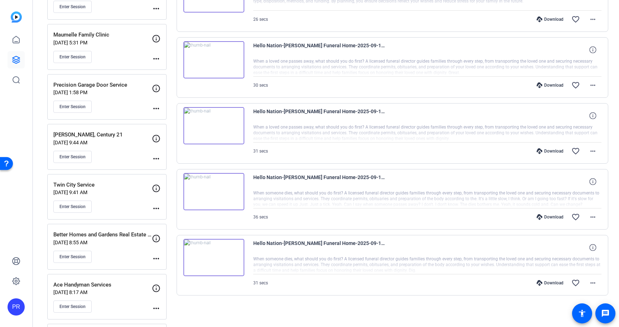
scroll to position [781, 0]
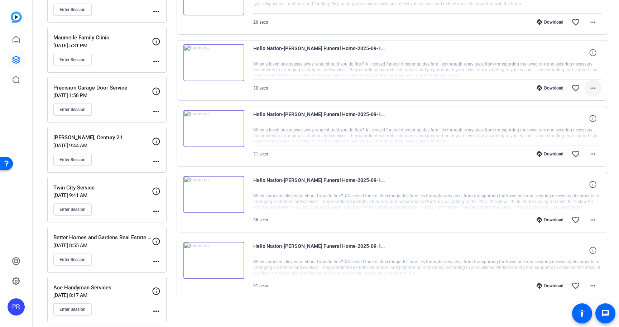
click at [590, 90] on mat-icon "more_horiz" at bounding box center [592, 88] width 9 height 9
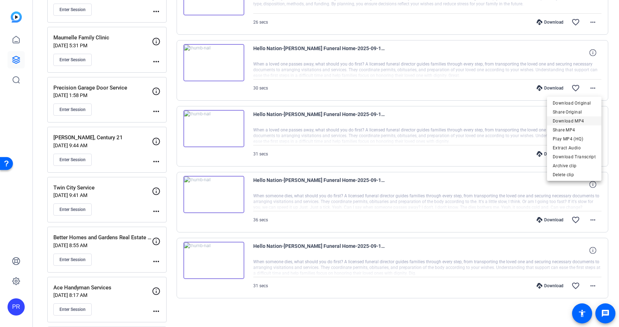
click at [583, 117] on span "Download MP4" at bounding box center [573, 121] width 43 height 9
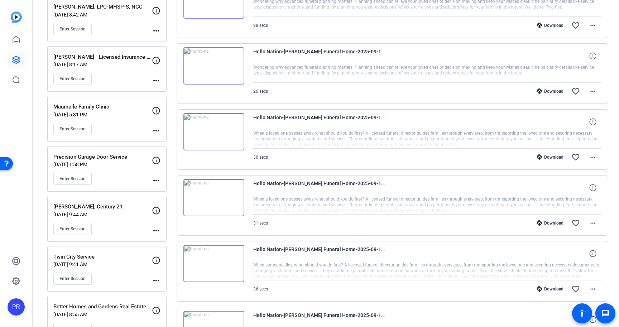
scroll to position [712, 0]
click at [591, 92] on mat-icon "more_horiz" at bounding box center [592, 91] width 9 height 9
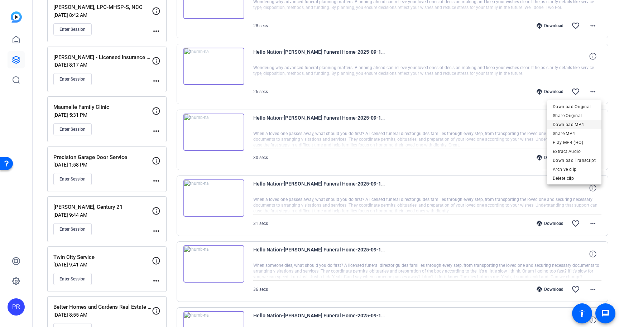
click at [583, 123] on span "Download MP4" at bounding box center [573, 124] width 43 height 9
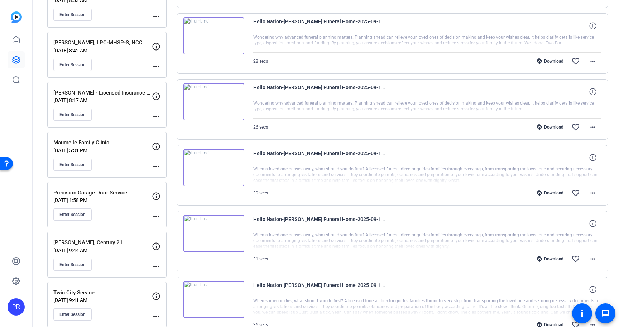
scroll to position [676, 0]
click at [592, 60] on mat-icon "more_horiz" at bounding box center [592, 61] width 9 height 9
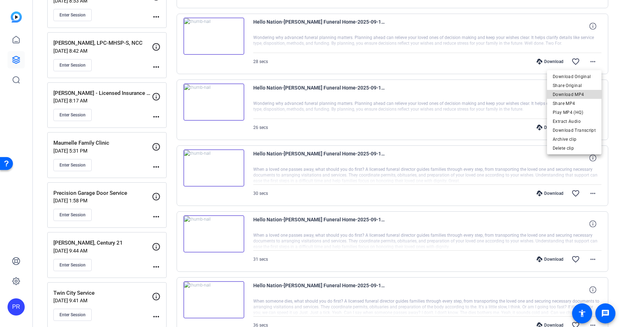
click at [583, 90] on span "Download MP4" at bounding box center [573, 94] width 43 height 9
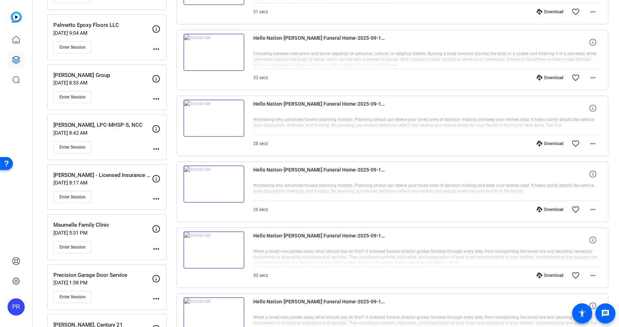
scroll to position [589, 0]
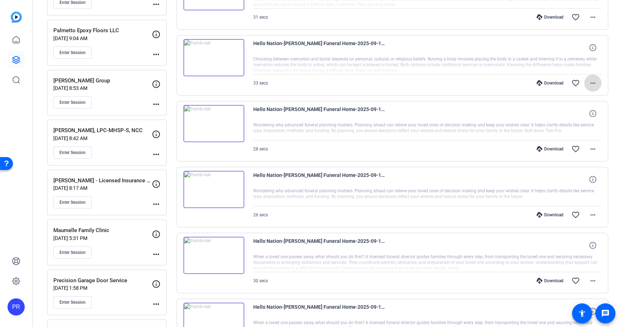
click at [589, 82] on mat-icon "more_horiz" at bounding box center [592, 83] width 9 height 9
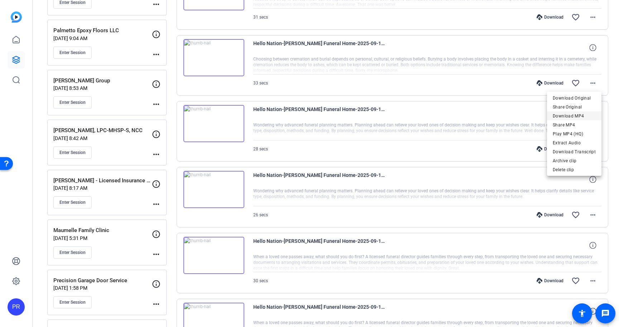
click at [578, 115] on span "Download MP4" at bounding box center [573, 116] width 43 height 9
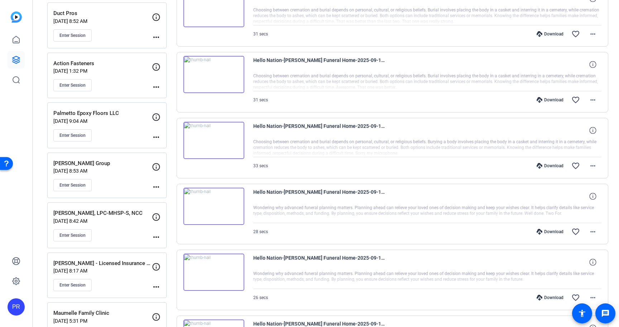
scroll to position [503, 0]
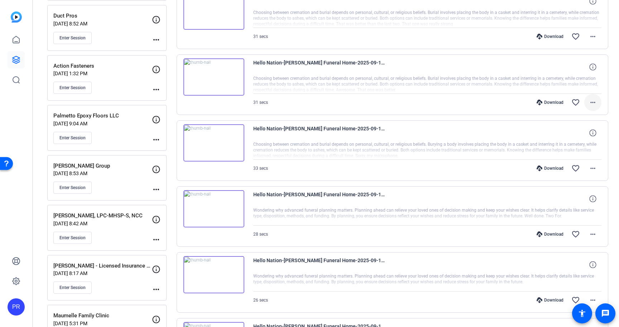
click at [592, 100] on mat-icon "more_horiz" at bounding box center [592, 102] width 9 height 9
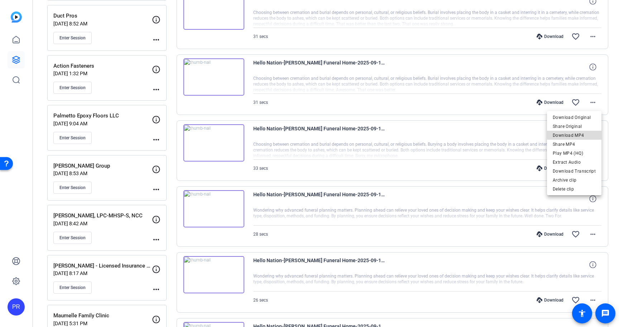
click at [586, 133] on span "Download MP4" at bounding box center [573, 135] width 43 height 9
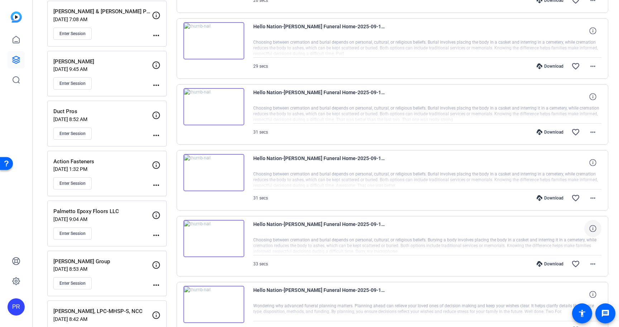
scroll to position [408, 0]
click at [589, 132] on mat-icon "more_horiz" at bounding box center [592, 131] width 9 height 9
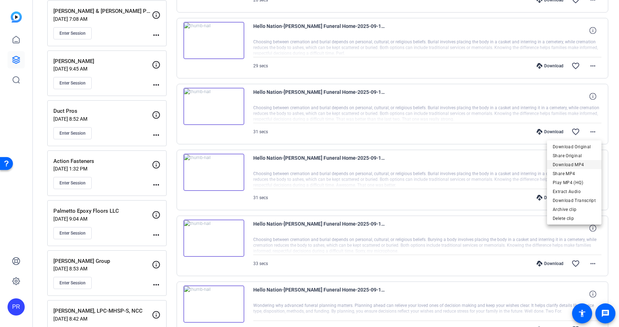
click at [581, 164] on span "Download MP4" at bounding box center [573, 164] width 43 height 9
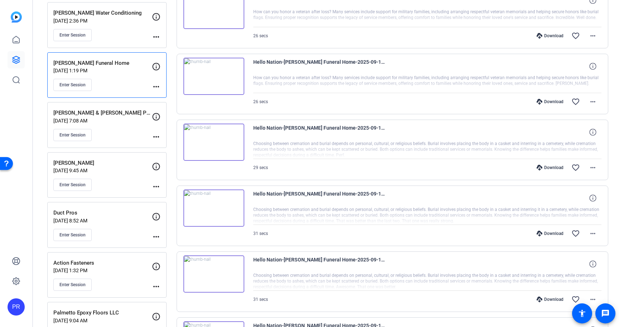
scroll to position [306, 0]
click at [589, 168] on mat-icon "more_horiz" at bounding box center [592, 168] width 9 height 9
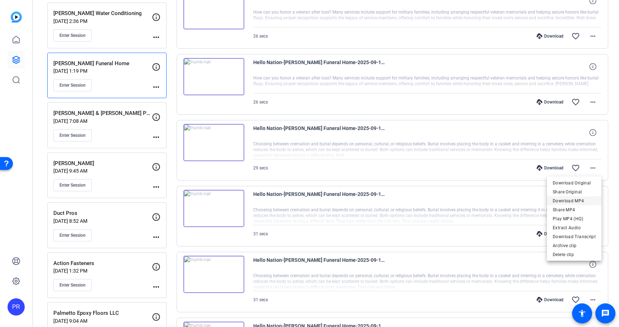
click at [581, 201] on span "Download MP4" at bounding box center [573, 201] width 43 height 9
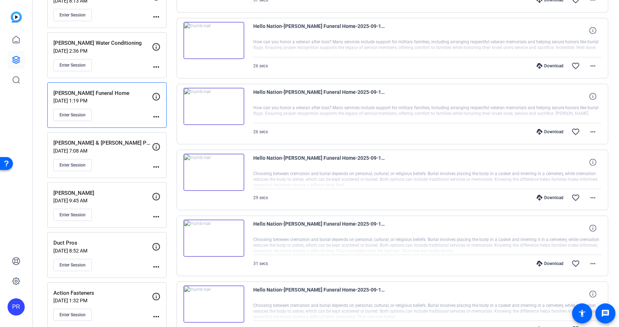
scroll to position [267, 0]
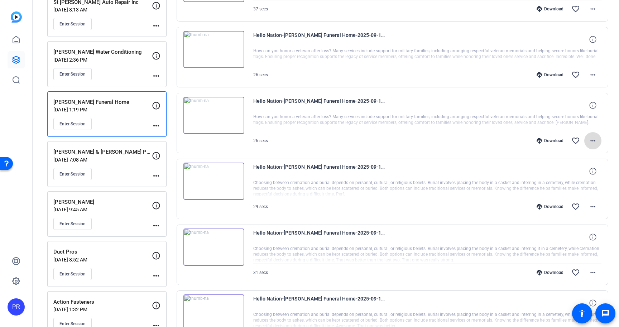
click at [592, 138] on mat-icon "more_horiz" at bounding box center [592, 140] width 9 height 9
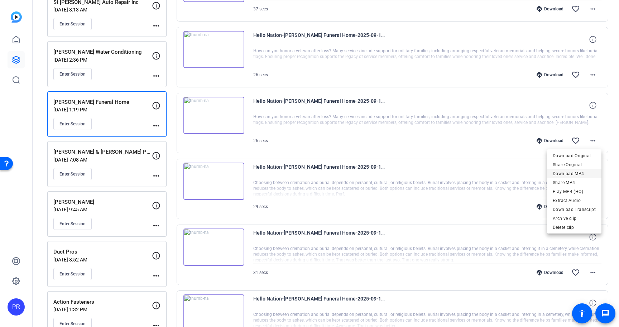
click at [582, 172] on span "Download MP4" at bounding box center [573, 173] width 43 height 9
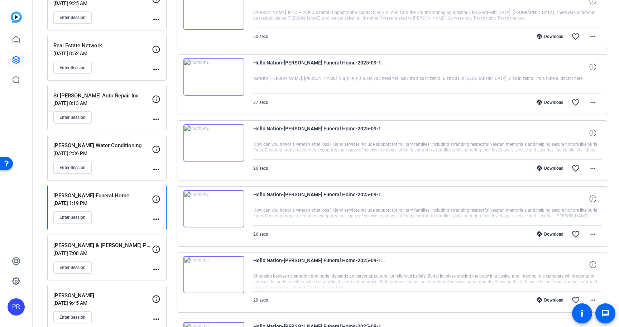
scroll to position [174, 0]
click at [591, 169] on mat-icon "more_horiz" at bounding box center [592, 168] width 9 height 9
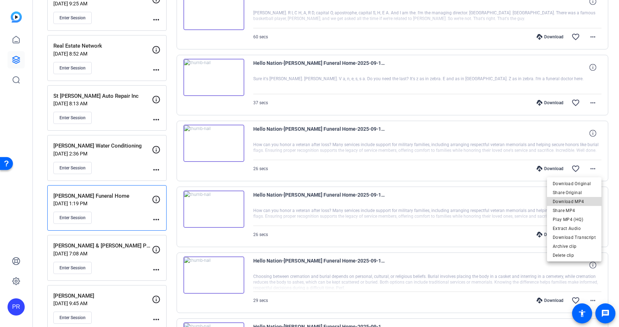
click at [578, 199] on span "Download MP4" at bounding box center [573, 201] width 43 height 9
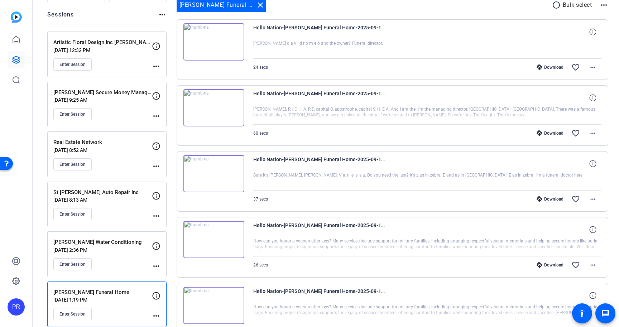
scroll to position [76, 0]
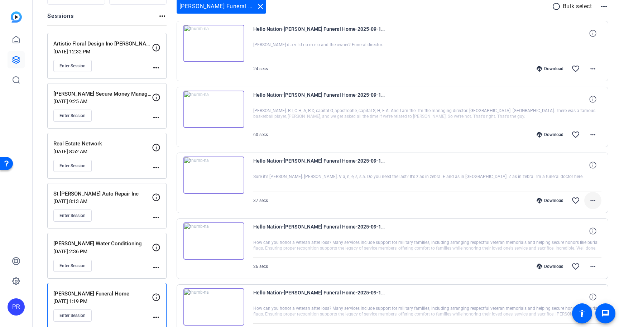
click at [590, 199] on mat-icon "more_horiz" at bounding box center [592, 200] width 9 height 9
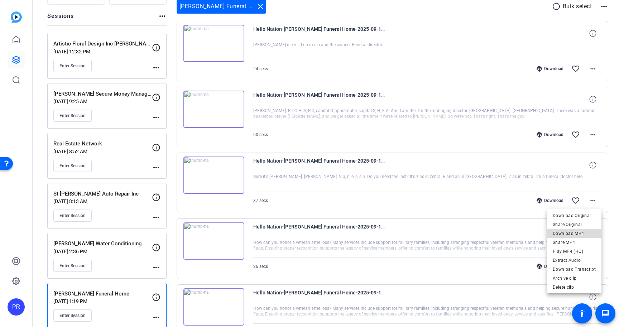
click at [582, 232] on span "Download MP4" at bounding box center [573, 233] width 43 height 9
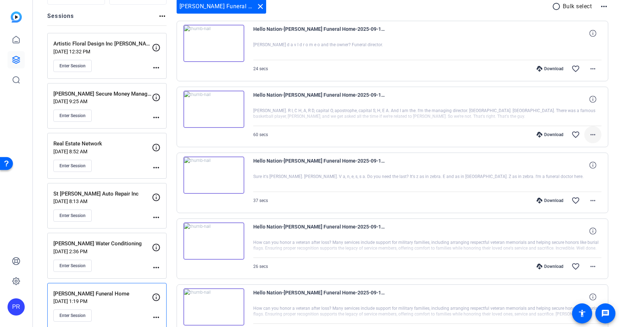
click at [594, 135] on mat-icon "more_horiz" at bounding box center [592, 134] width 9 height 9
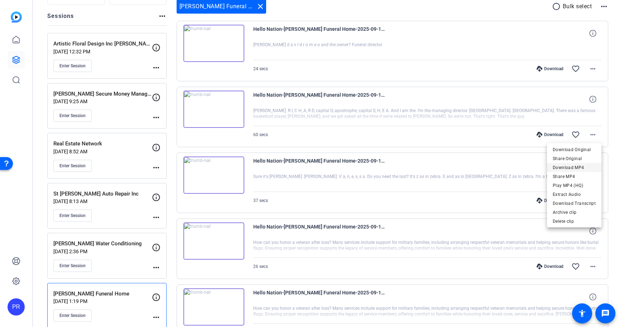
click at [580, 168] on span "Download MP4" at bounding box center [573, 167] width 43 height 9
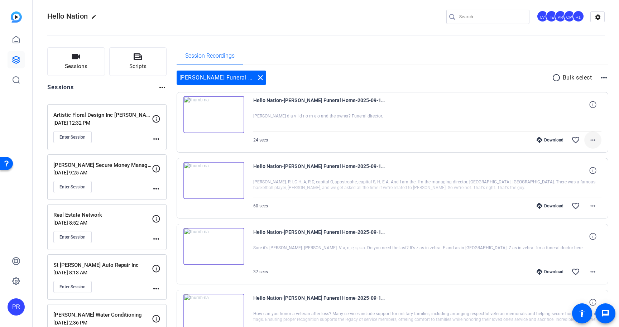
scroll to position [3, 0]
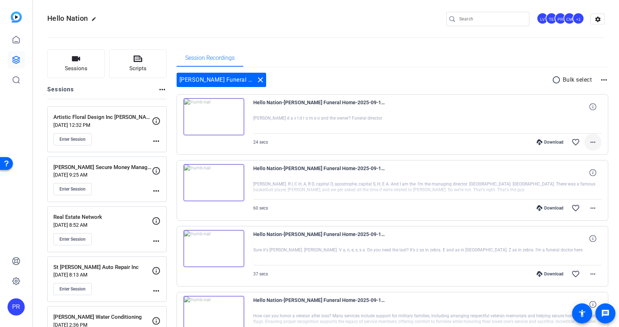
click at [592, 142] on mat-icon "more_horiz" at bounding box center [592, 142] width 9 height 9
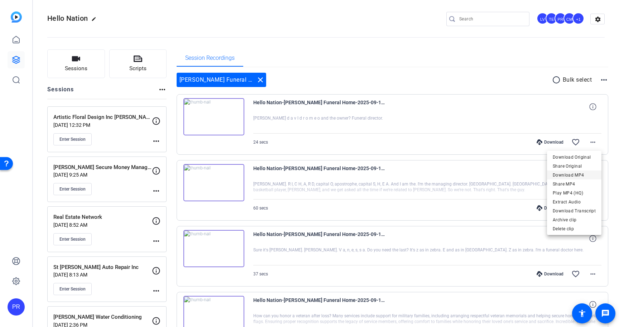
click at [579, 175] on span "Download MP4" at bounding box center [573, 175] width 43 height 9
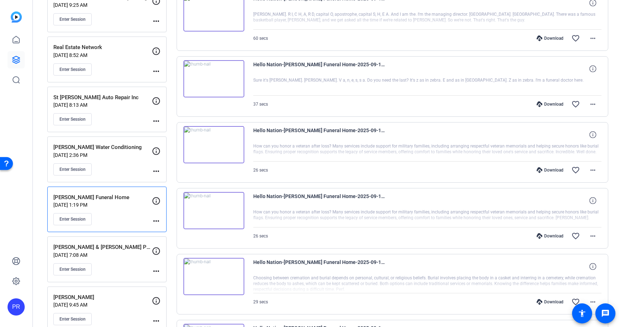
scroll to position [207, 0]
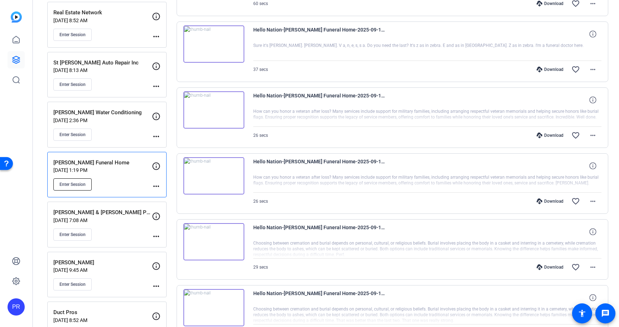
click at [62, 184] on span "Enter Session" at bounding box center [72, 184] width 26 height 6
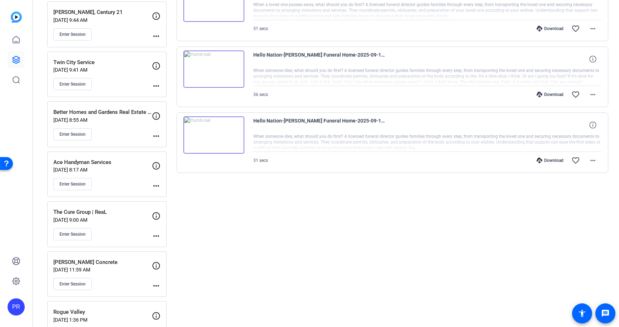
scroll to position [1012, 0]
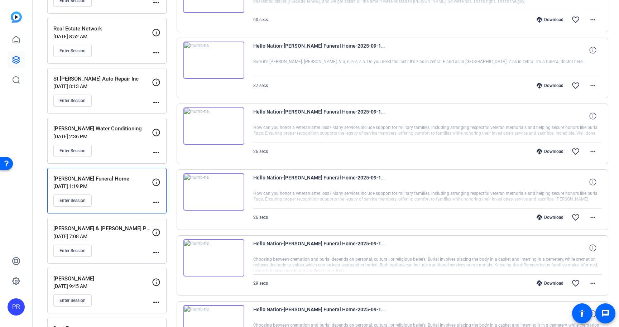
scroll to position [191, 0]
click at [115, 135] on p "Sep 10, 2025 @ 2:36 PM" at bounding box center [102, 136] width 98 height 6
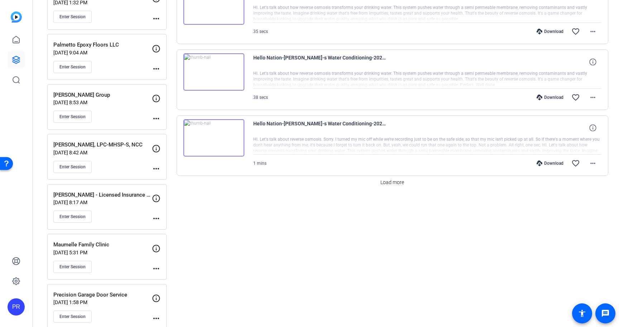
scroll to position [608, 0]
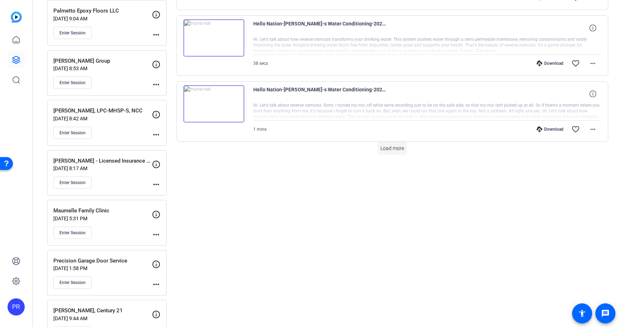
click at [396, 153] on span at bounding box center [391, 148] width 29 height 17
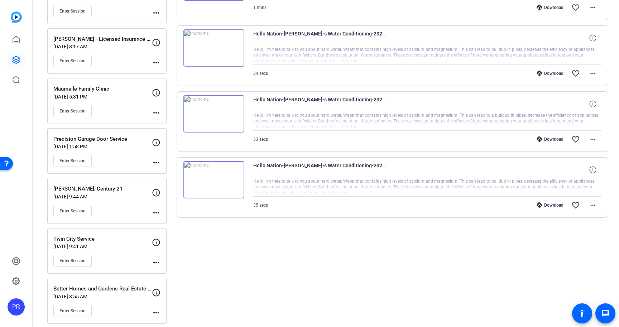
scroll to position [773, 0]
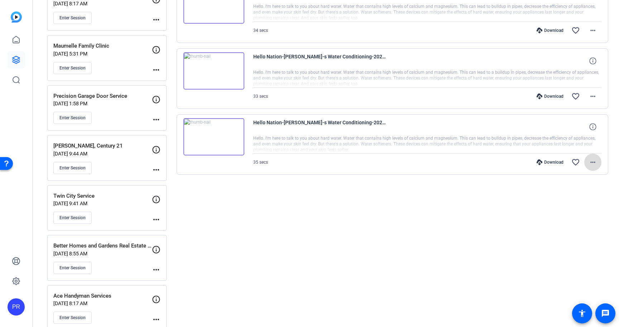
click at [596, 159] on mat-icon "more_horiz" at bounding box center [592, 162] width 9 height 9
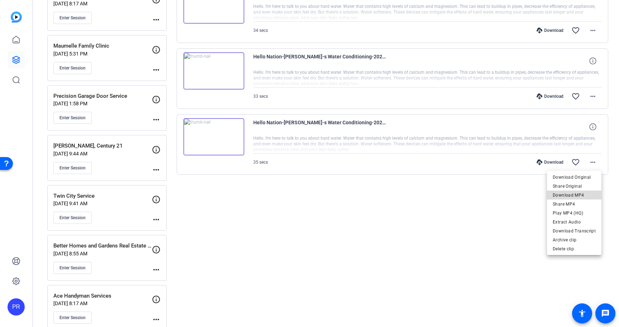
click at [584, 191] on span "Download MP4" at bounding box center [573, 195] width 43 height 9
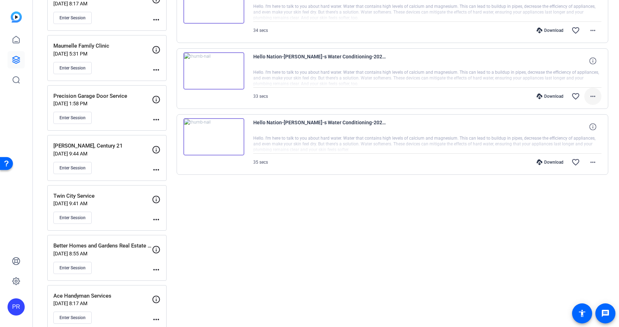
click at [592, 92] on mat-icon "more_horiz" at bounding box center [592, 96] width 9 height 9
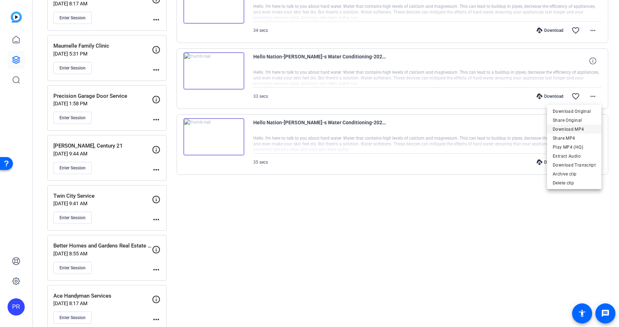
click at [585, 129] on span "Download MP4" at bounding box center [573, 129] width 43 height 9
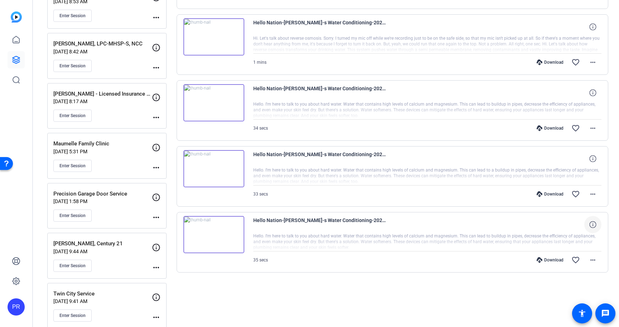
scroll to position [668, 0]
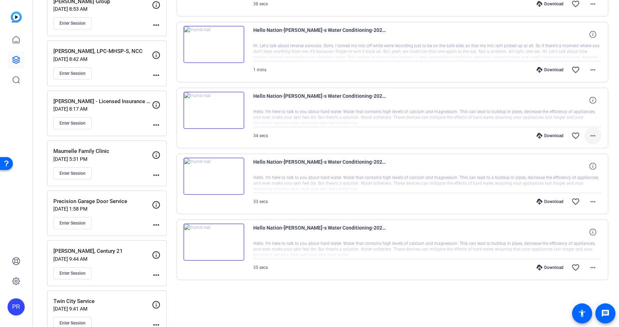
click at [595, 134] on mat-icon "more_horiz" at bounding box center [592, 135] width 9 height 9
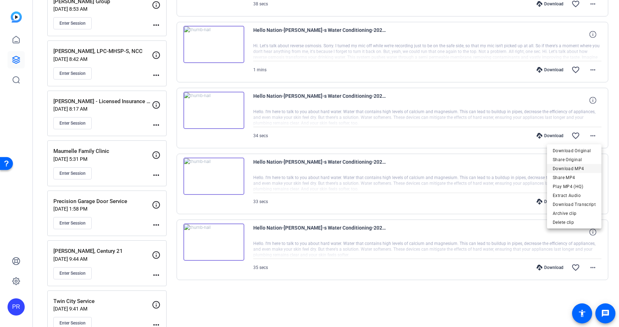
click at [582, 168] on span "Download MP4" at bounding box center [573, 168] width 43 height 9
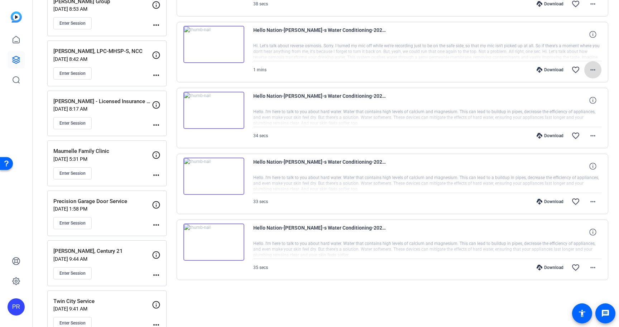
click at [590, 67] on mat-icon "more_horiz" at bounding box center [592, 70] width 9 height 9
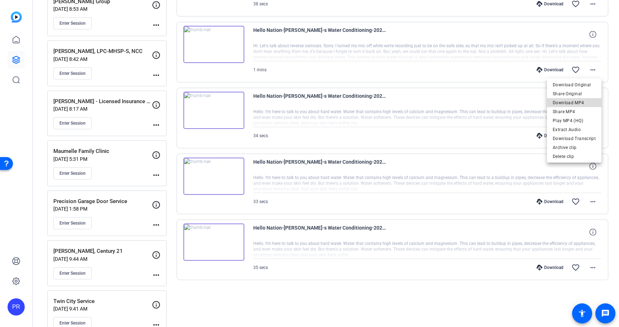
click at [584, 100] on span "Download MP4" at bounding box center [573, 102] width 43 height 9
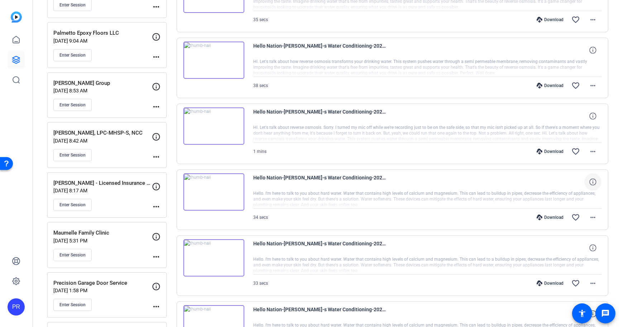
scroll to position [585, 0]
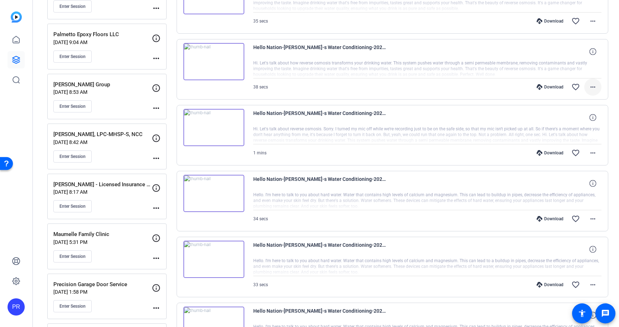
click at [592, 85] on mat-icon "more_horiz" at bounding box center [592, 87] width 9 height 9
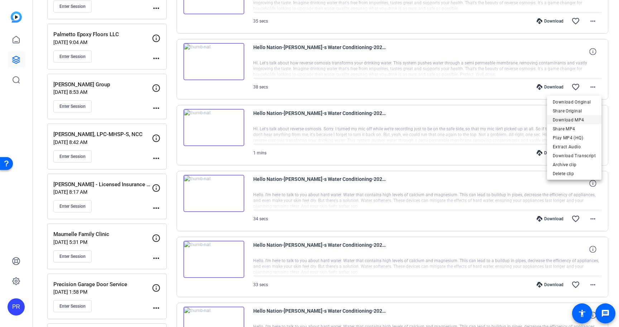
click at [586, 117] on span "Download MP4" at bounding box center [573, 120] width 43 height 9
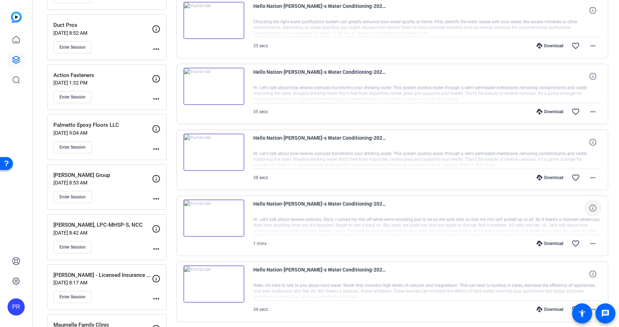
scroll to position [483, 0]
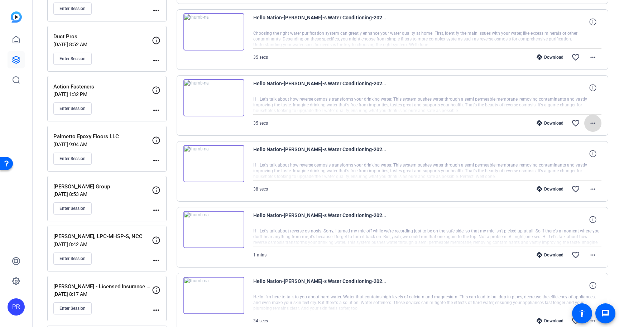
click at [591, 121] on mat-icon "more_horiz" at bounding box center [592, 123] width 9 height 9
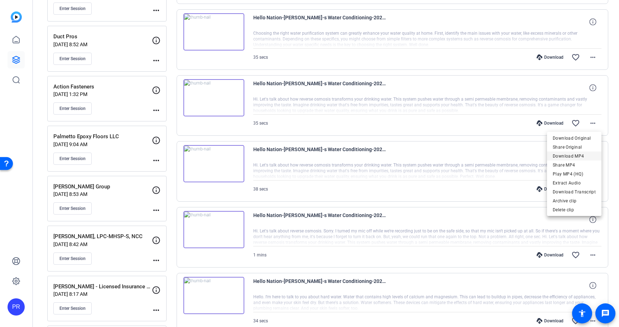
click at [591, 153] on span "Download MP4" at bounding box center [573, 156] width 43 height 9
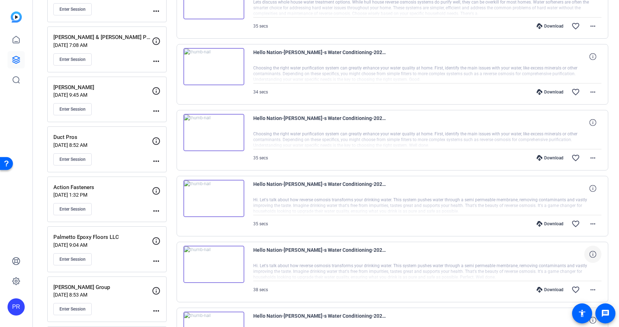
scroll to position [382, 0]
click at [591, 153] on span at bounding box center [592, 158] width 17 height 17
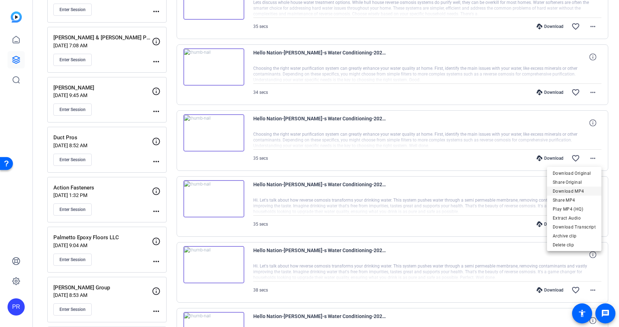
click at [587, 187] on span "Download MP4" at bounding box center [573, 191] width 43 height 9
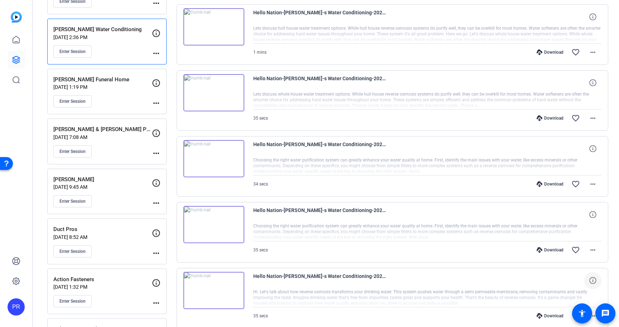
scroll to position [286, 0]
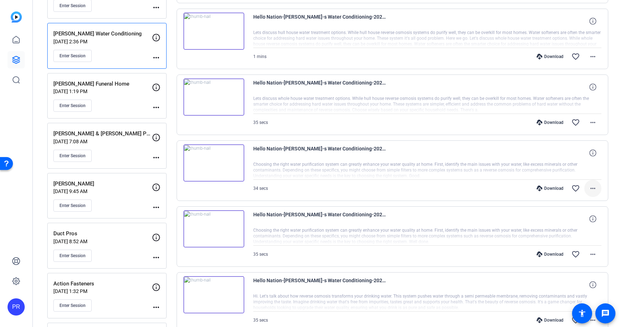
click at [591, 187] on mat-icon "more_horiz" at bounding box center [592, 188] width 9 height 9
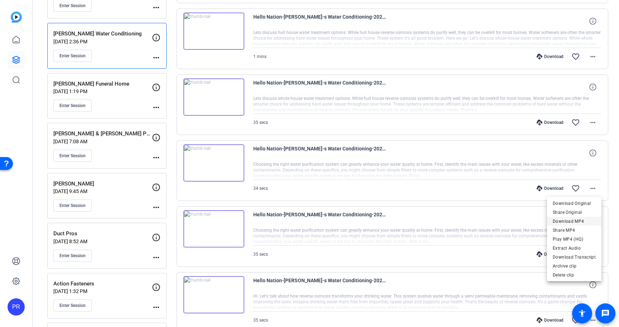
click at [590, 219] on span "Download MP4" at bounding box center [573, 221] width 43 height 9
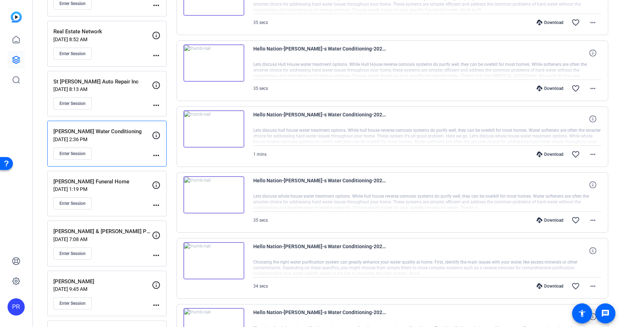
scroll to position [187, 0]
click at [591, 218] on mat-icon "more_horiz" at bounding box center [592, 221] width 9 height 9
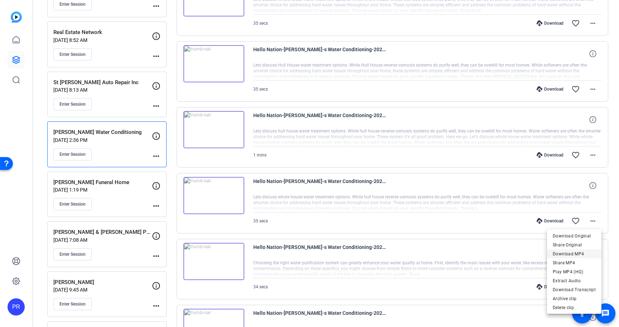
click at [581, 251] on span "Download MP4" at bounding box center [573, 254] width 43 height 9
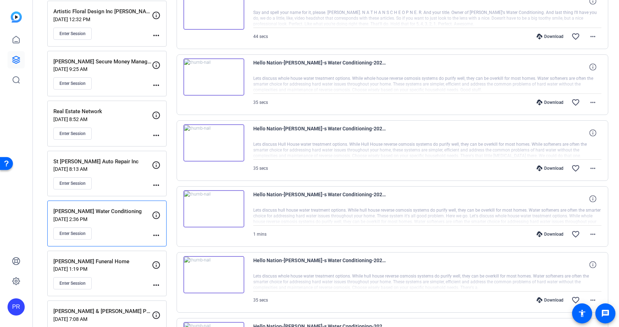
scroll to position [106, 0]
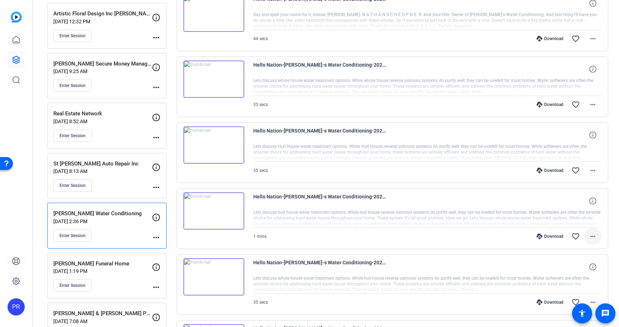
click at [592, 234] on mat-icon "more_horiz" at bounding box center [592, 236] width 9 height 9
click at [584, 165] on span "Download MP4" at bounding box center [573, 168] width 43 height 9
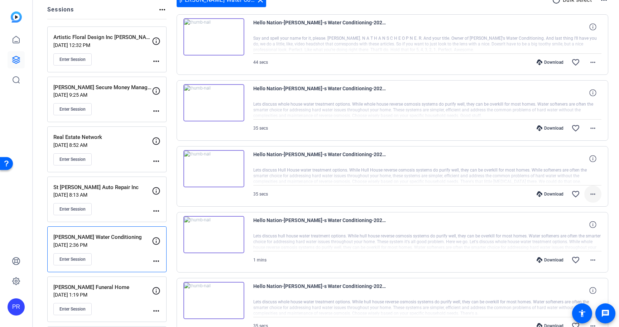
scroll to position [66, 0]
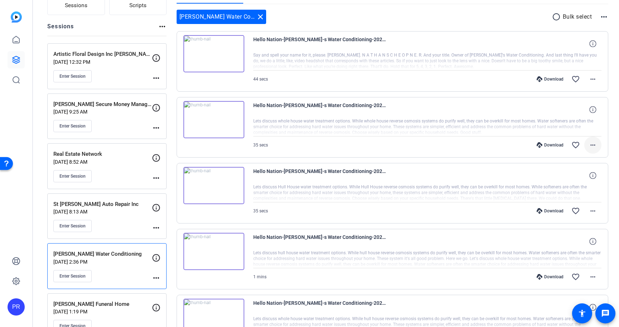
click at [592, 142] on mat-icon "more_horiz" at bounding box center [592, 145] width 9 height 9
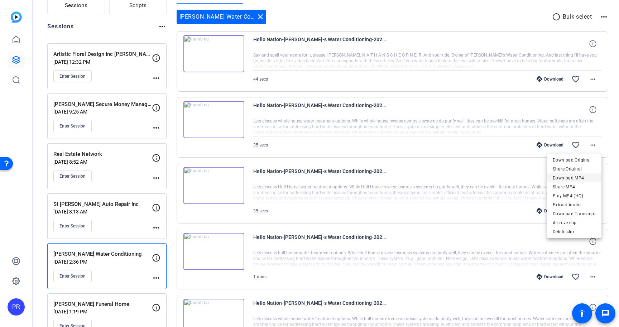
click at [581, 176] on span "Download MP4" at bounding box center [573, 178] width 43 height 9
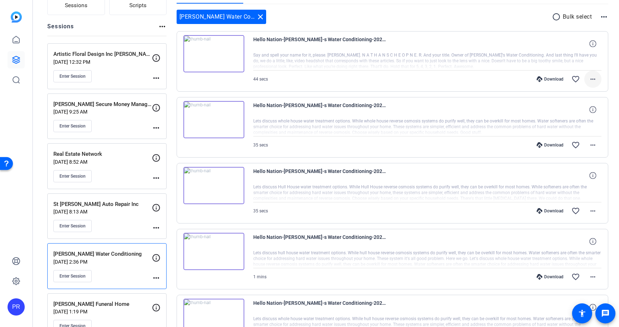
click at [593, 79] on mat-icon "more_horiz" at bounding box center [592, 79] width 9 height 9
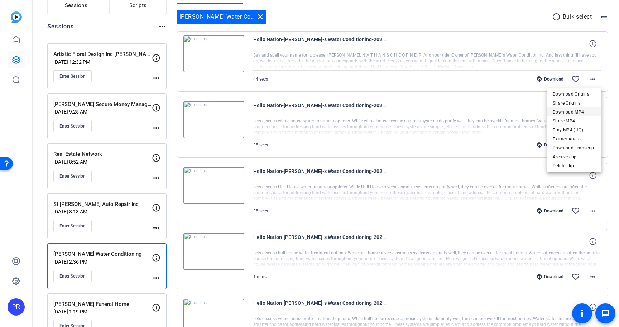
click at [580, 111] on span "Download MP4" at bounding box center [573, 112] width 43 height 9
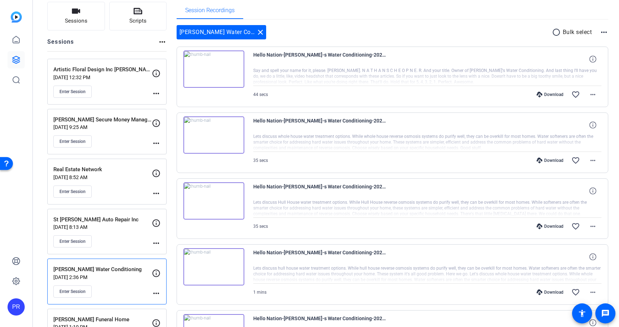
scroll to position [59, 0]
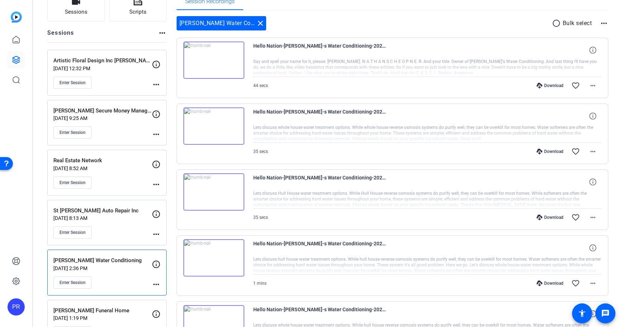
click at [412, 16] on div "Scheopner's Water Conditioning close radio_button_unchecked Bulk select more_ho…" at bounding box center [392, 23] width 432 height 14
click at [82, 283] on span "Enter Session" at bounding box center [72, 283] width 26 height 6
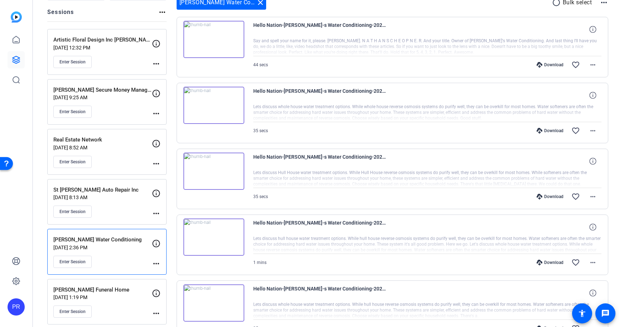
scroll to position [64, 0]
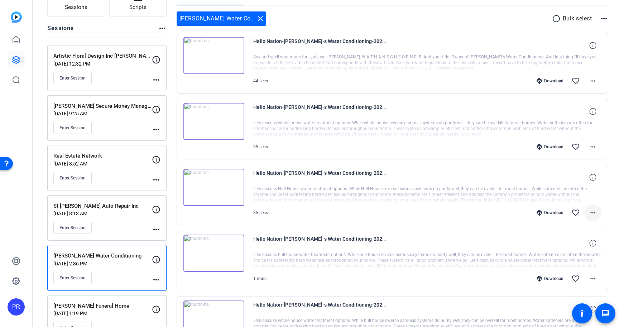
click at [595, 213] on mat-icon "more_horiz" at bounding box center [592, 212] width 9 height 9
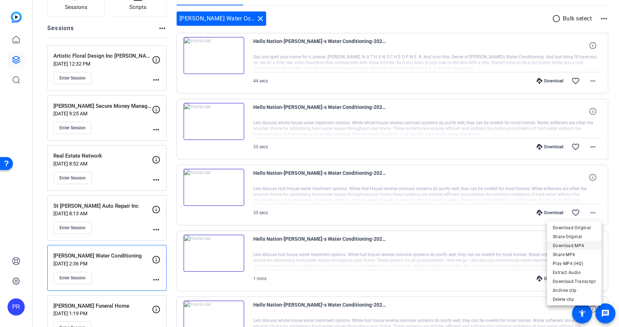
click at [586, 242] on span "Download MP4" at bounding box center [573, 245] width 43 height 9
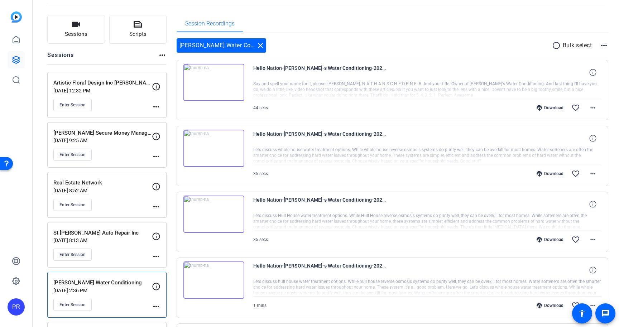
scroll to position [39, 0]
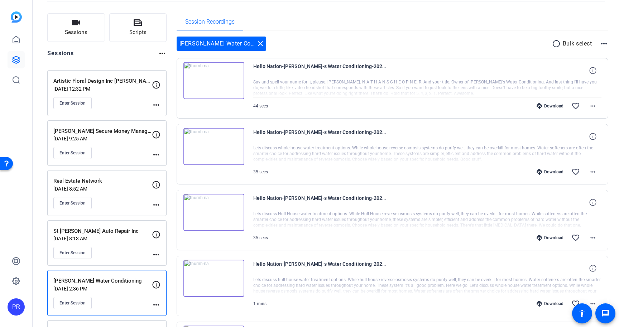
click at [158, 301] on mat-icon "more_horiz" at bounding box center [156, 304] width 9 height 9
click at [161, 285] on span "Edit Session" at bounding box center [174, 284] width 33 height 9
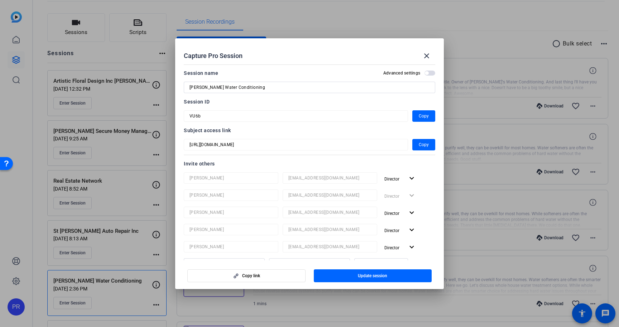
click at [211, 86] on input "[PERSON_NAME] Water Conditioning" at bounding box center [309, 87] width 240 height 9
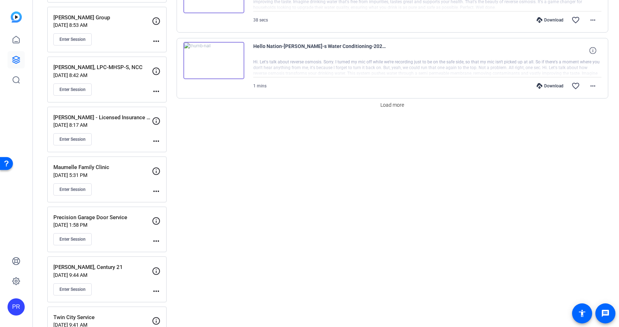
scroll to position [642, 0]
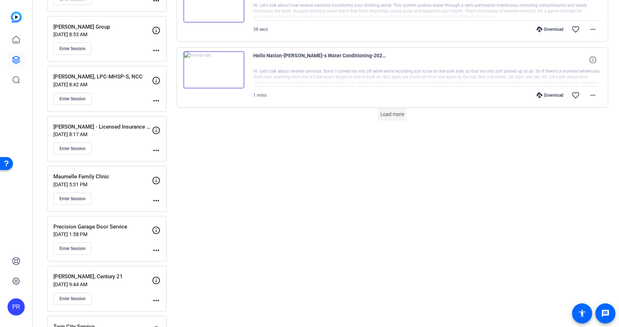
click at [395, 115] on span "Load more" at bounding box center [392, 115] width 24 height 8
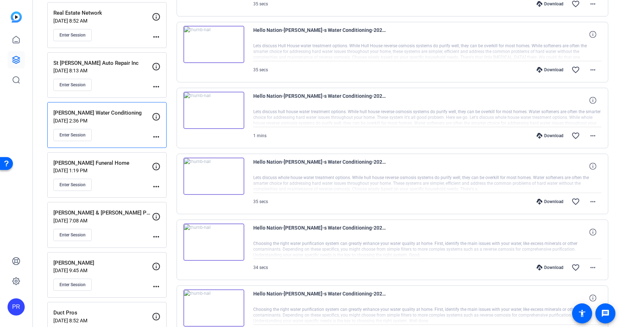
scroll to position [208, 0]
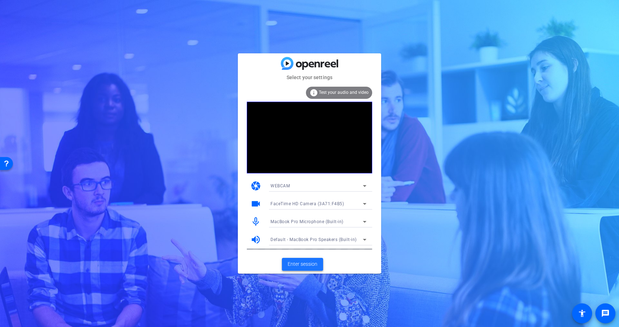
click at [297, 262] on span "Enter session" at bounding box center [302, 264] width 30 height 8
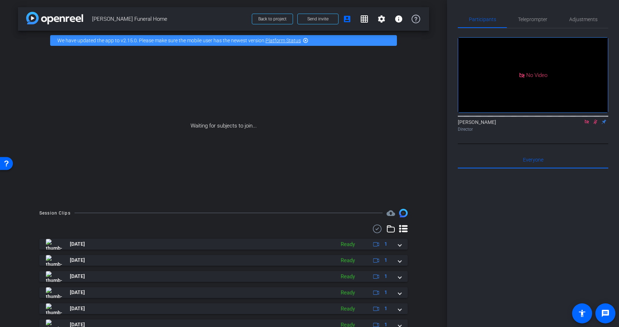
scroll to position [93, 0]
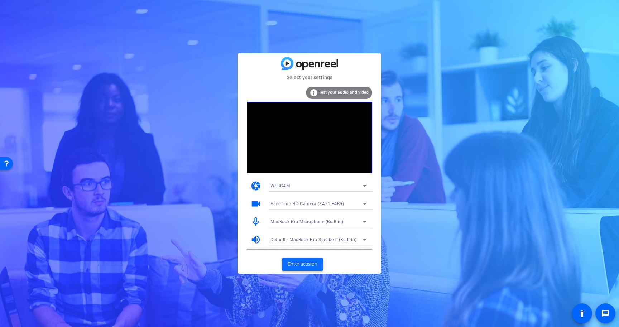
click at [303, 262] on span "Enter session" at bounding box center [302, 264] width 30 height 8
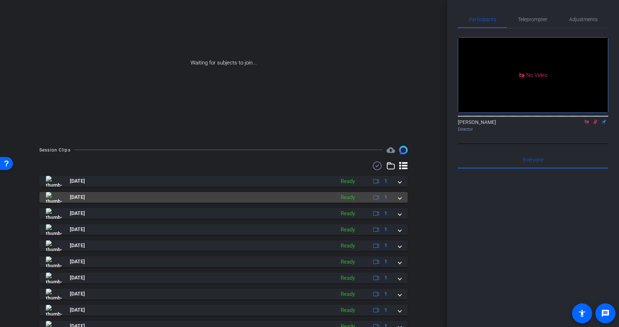
scroll to position [93, 0]
